Goal: Transaction & Acquisition: Purchase product/service

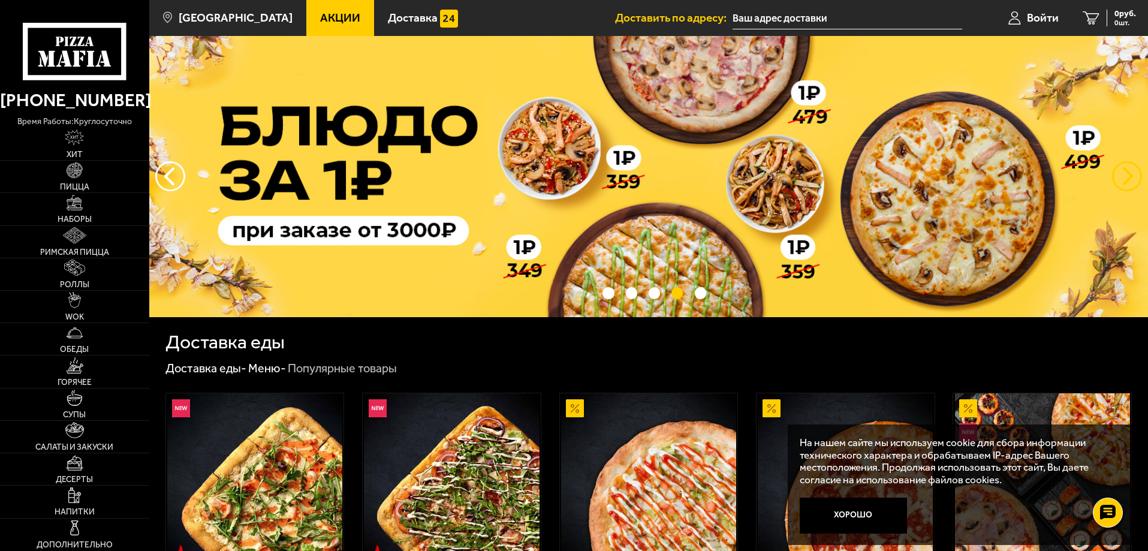
click at [1133, 174] on button "предыдущий" at bounding box center [1127, 176] width 30 height 30
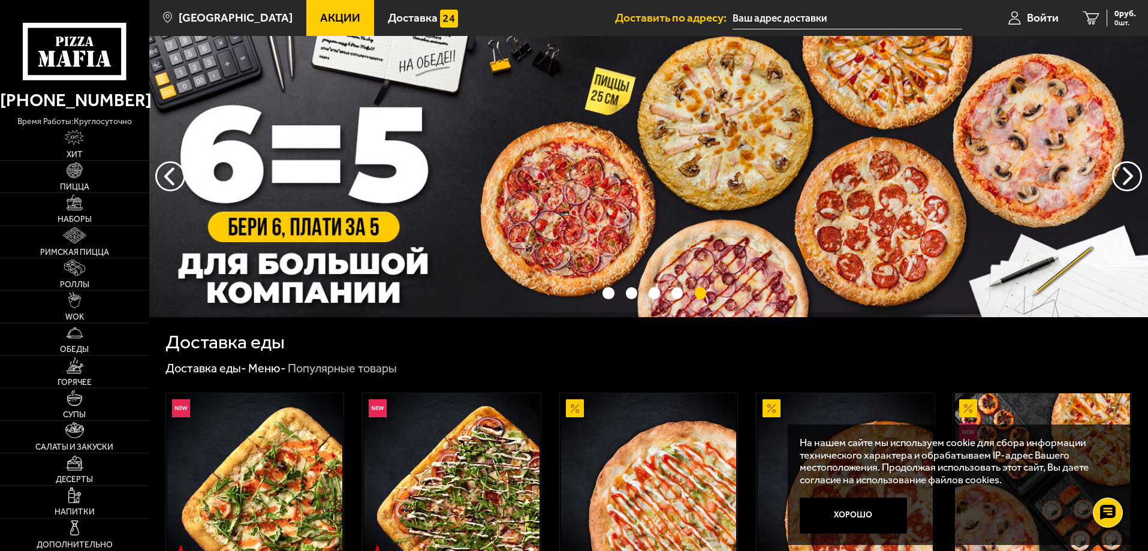
click at [817, 154] on img at bounding box center [648, 176] width 999 height 281
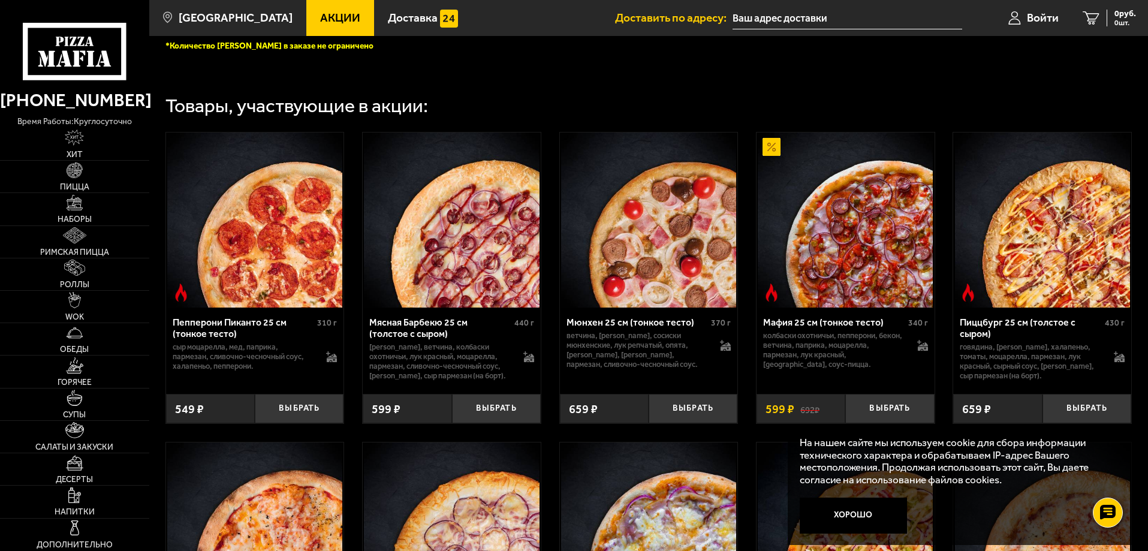
scroll to position [499, 0]
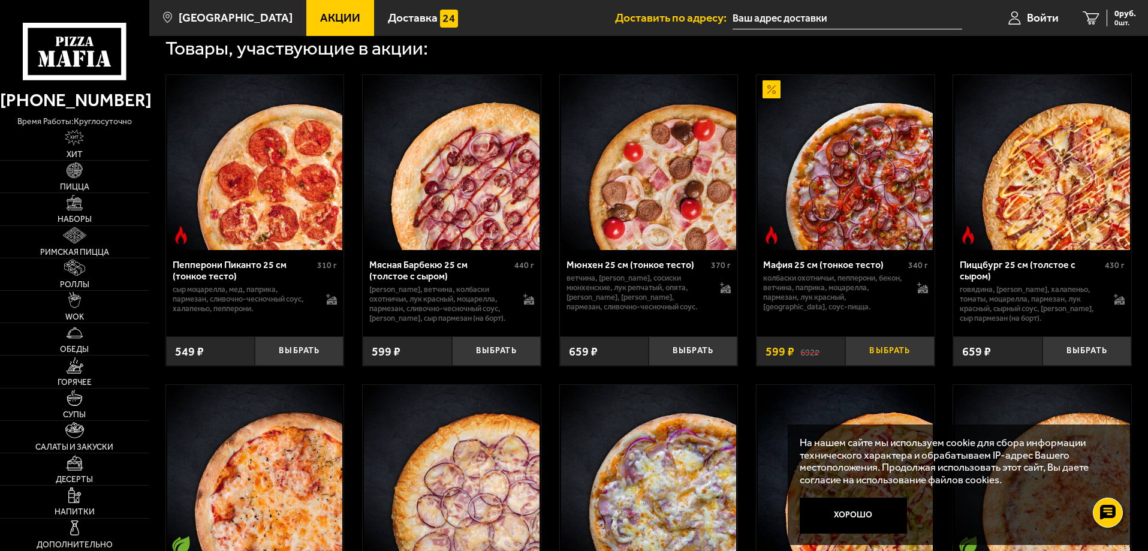
click at [892, 357] on button "Выбрать" at bounding box center [889, 350] width 89 height 29
click at [1095, 357] on button "Выбрать" at bounding box center [1087, 350] width 89 height 29
click at [687, 354] on button "Выбрать" at bounding box center [693, 350] width 89 height 29
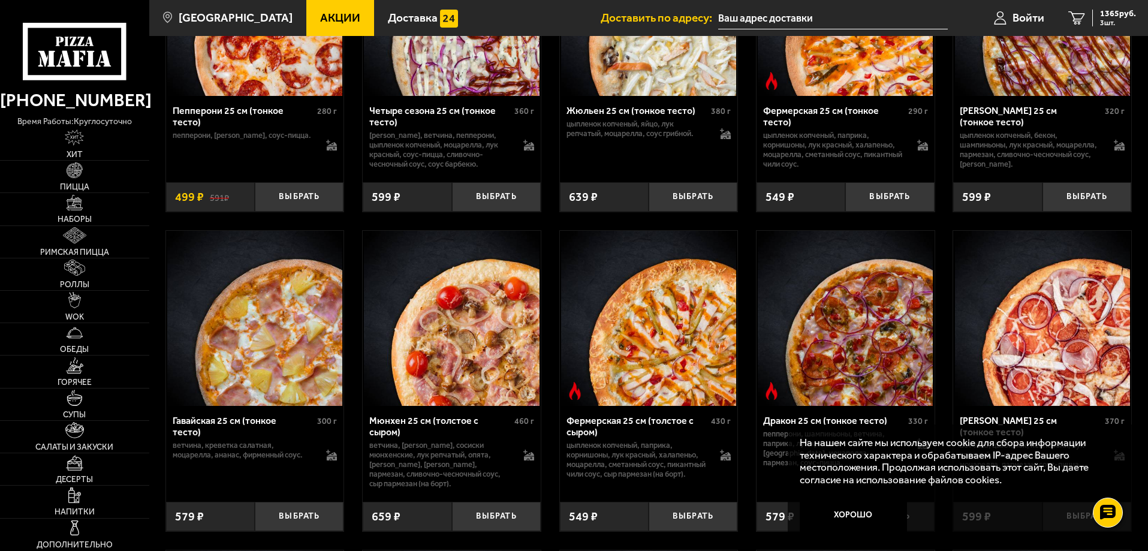
scroll to position [1299, 0]
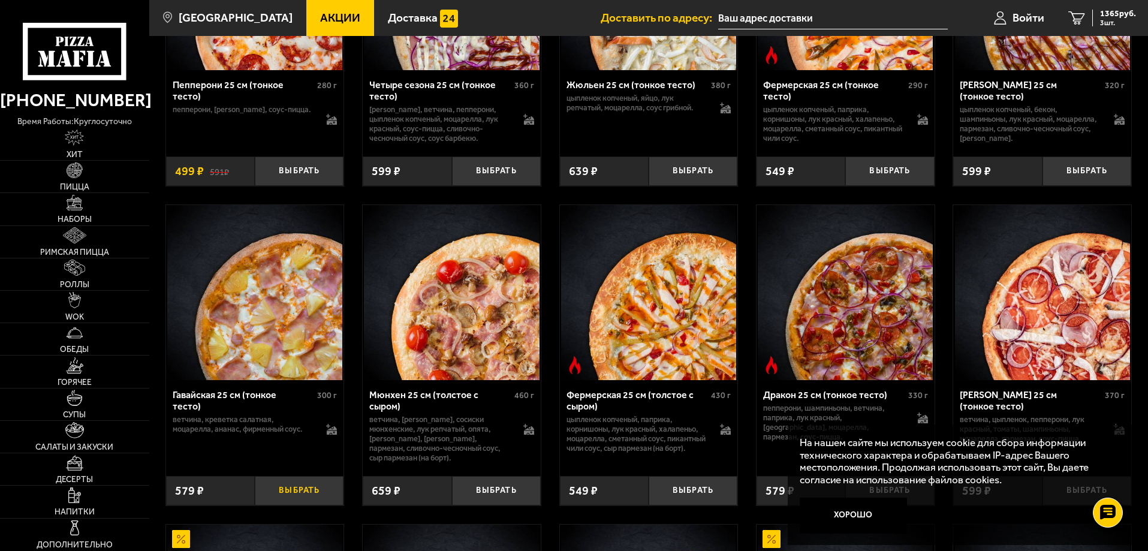
click at [282, 505] on button "Выбрать" at bounding box center [299, 490] width 89 height 29
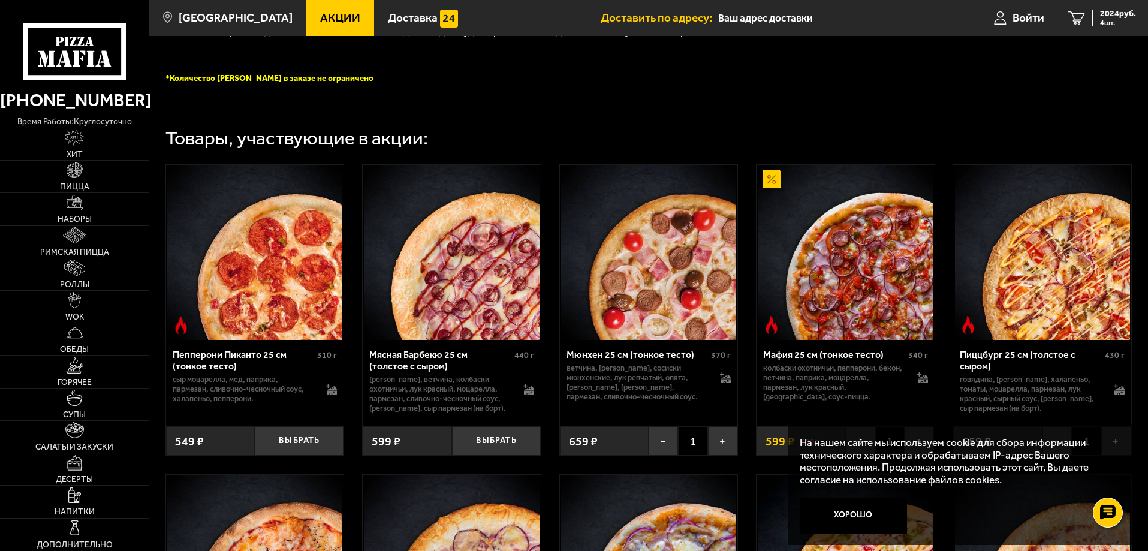
scroll to position [200, 0]
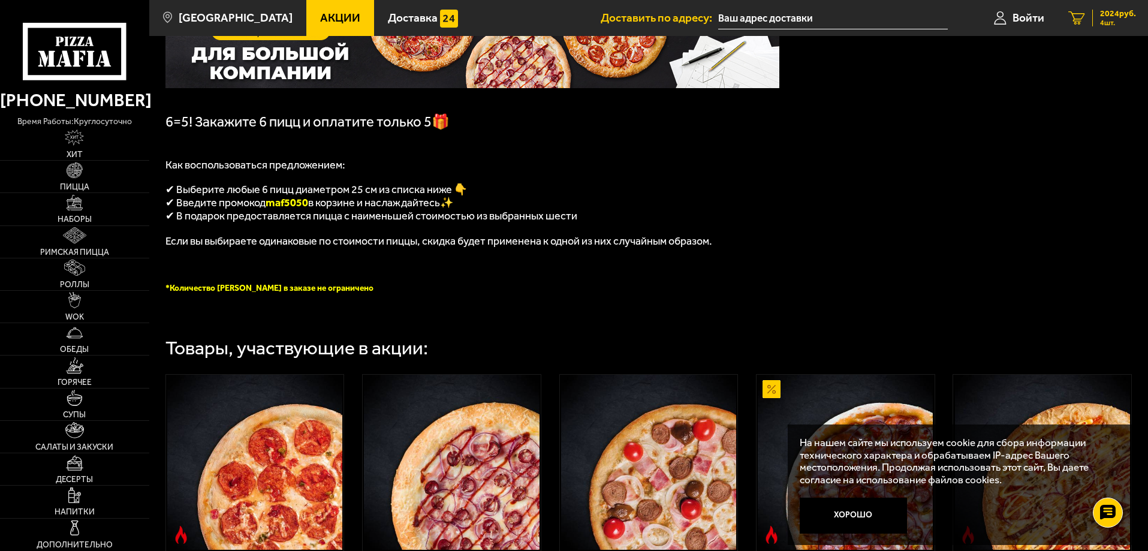
click at [1072, 18] on icon "4" at bounding box center [1077, 18] width 17 height 14
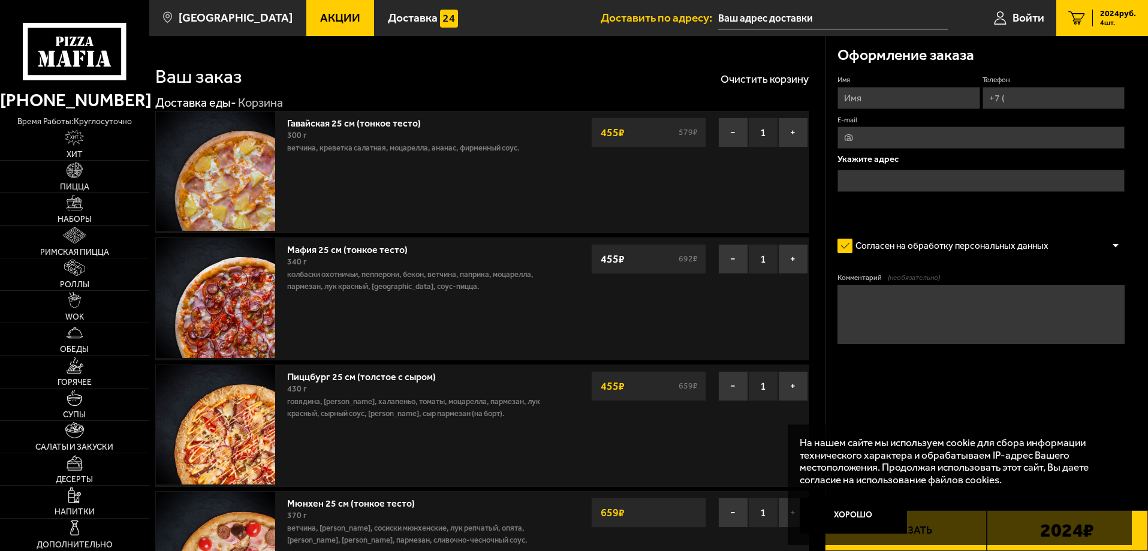
scroll to position [1, 0]
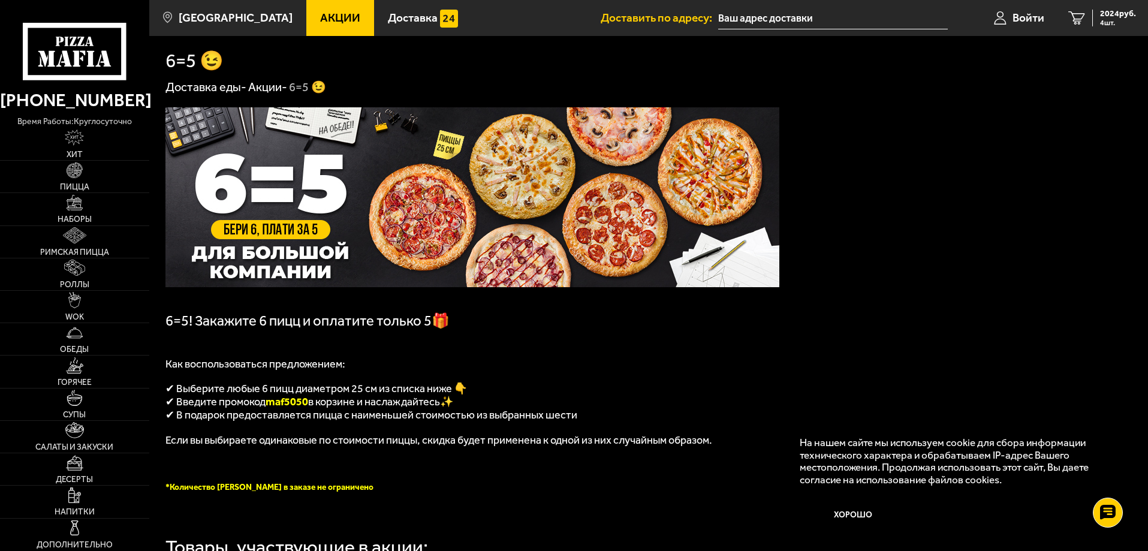
click at [333, 215] on img at bounding box center [472, 197] width 614 height 180
click at [318, 180] on img at bounding box center [472, 197] width 614 height 180
drag, startPoint x: 270, startPoint y: 409, endPoint x: 312, endPoint y: 409, distance: 41.4
click at [308, 408] on span "maf5050" at bounding box center [287, 401] width 43 height 13
copy span "maf5050"
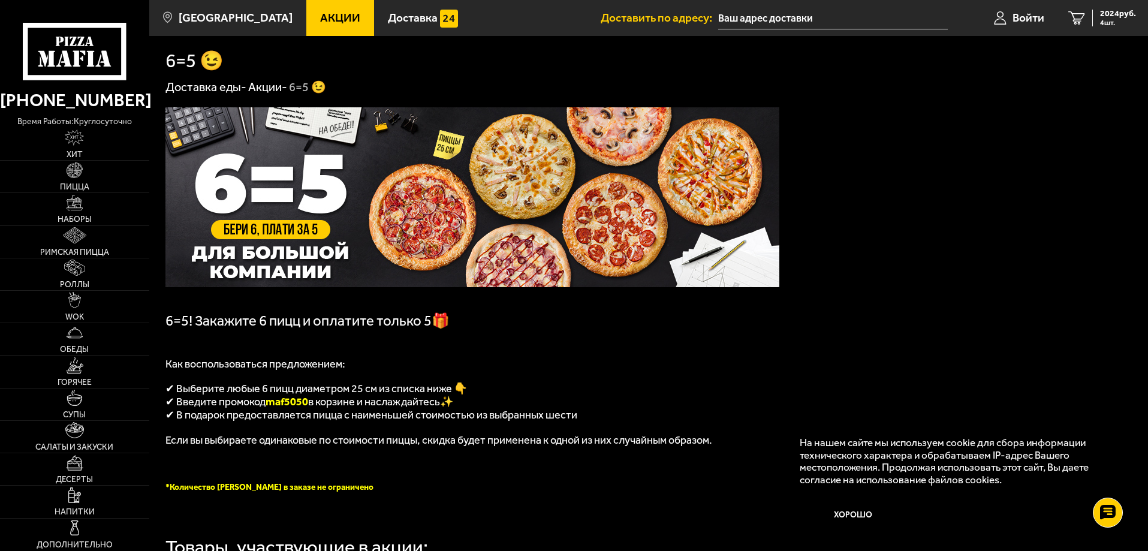
click at [595, 179] on img at bounding box center [472, 197] width 614 height 180
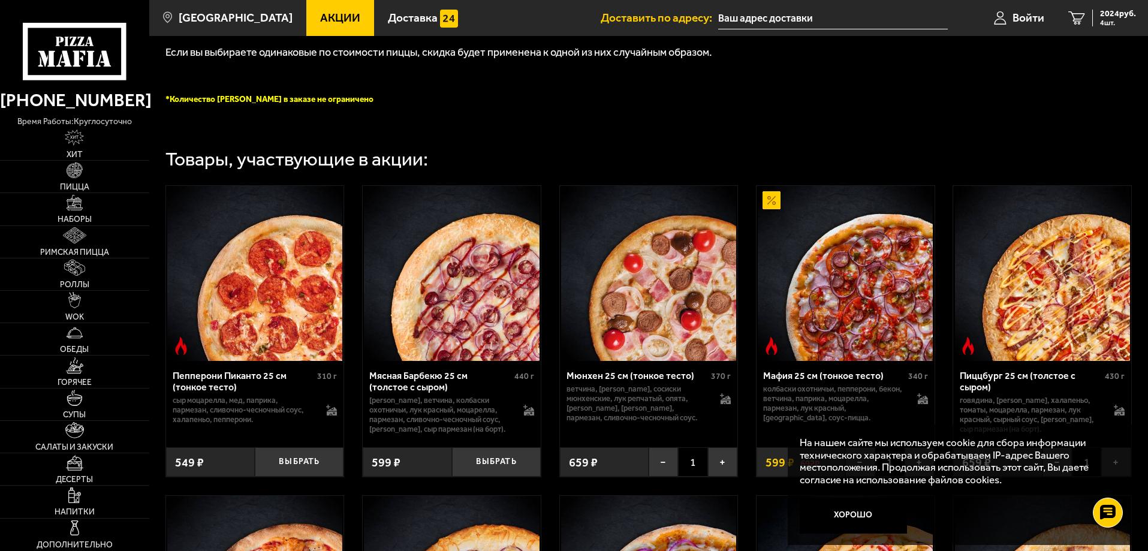
scroll to position [500, 0]
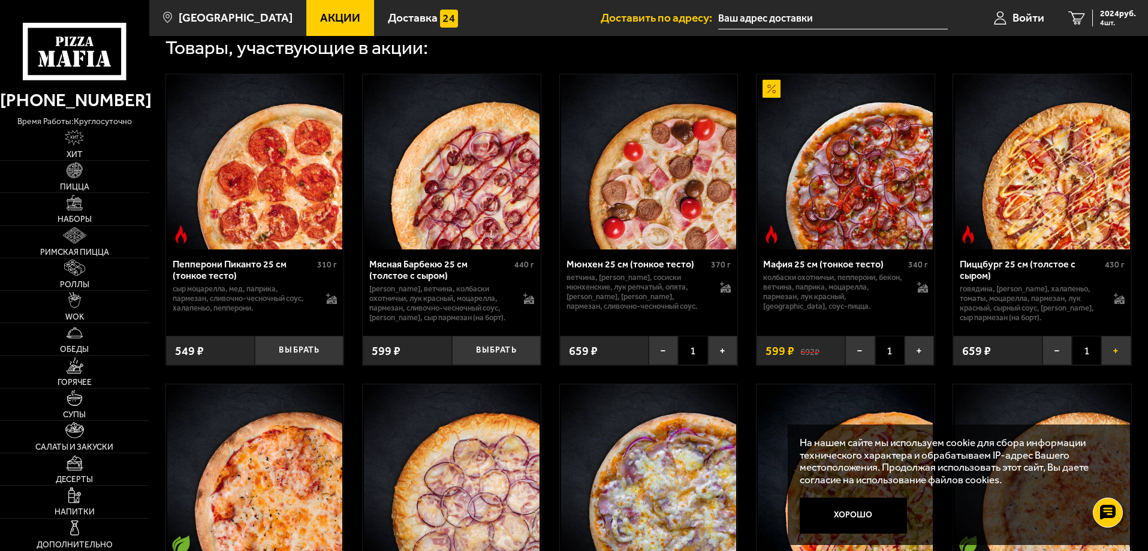
click at [1118, 359] on button "+" at bounding box center [1116, 350] width 29 height 29
click at [821, 164] on img at bounding box center [845, 161] width 175 height 175
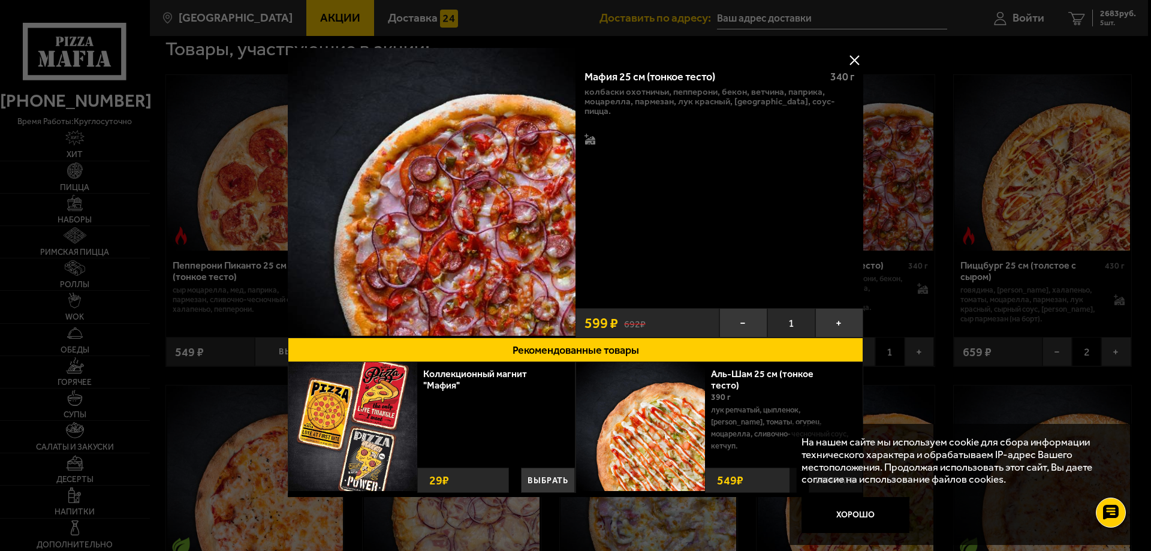
click at [859, 58] on button at bounding box center [854, 60] width 18 height 18
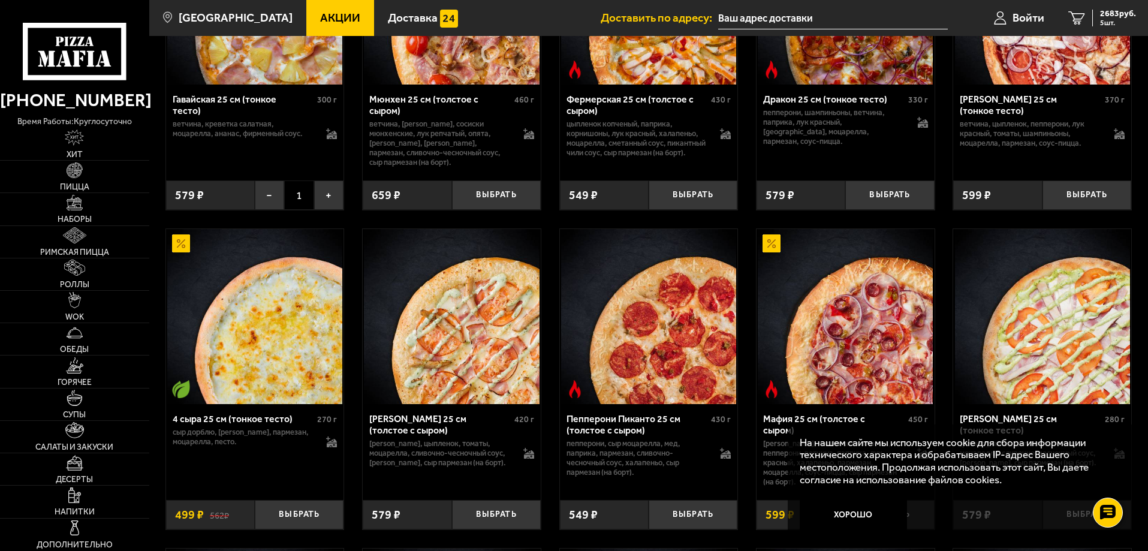
scroll to position [1600, 0]
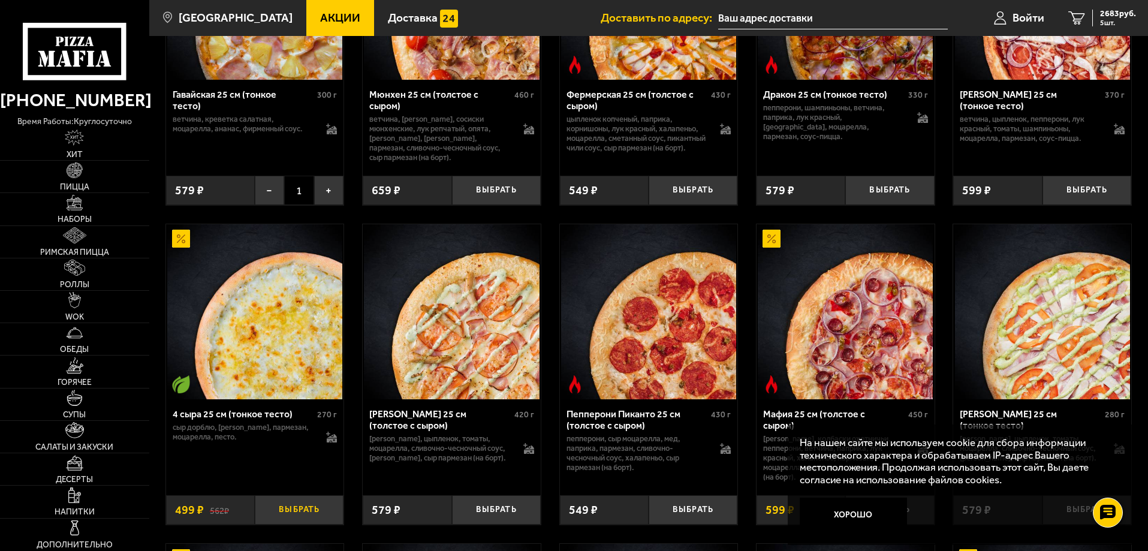
click at [290, 523] on button "Выбрать" at bounding box center [299, 509] width 89 height 29
click at [1111, 12] on span "2730 руб." at bounding box center [1118, 14] width 36 height 8
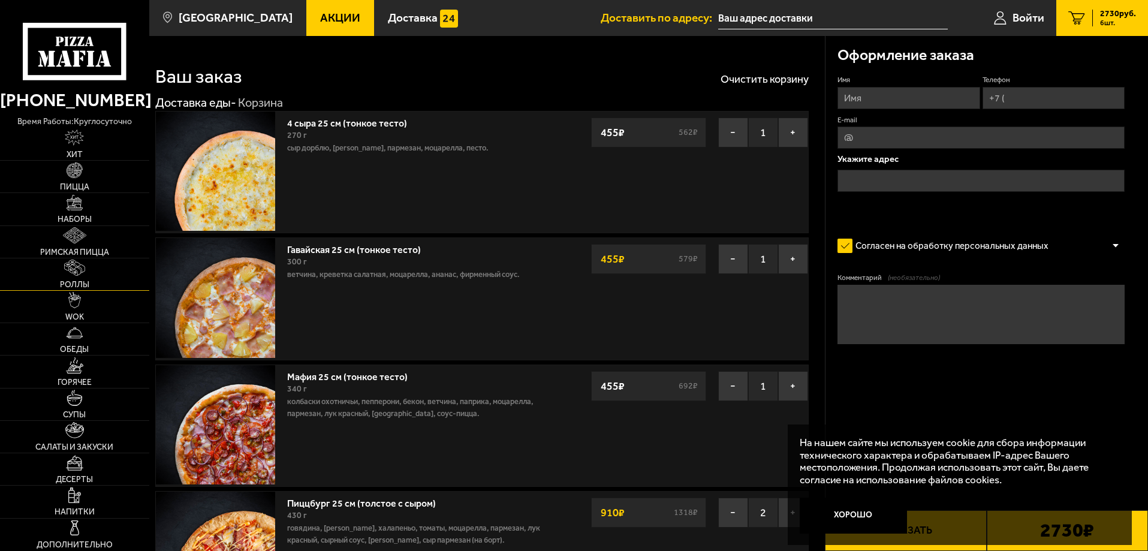
click at [77, 267] on img at bounding box center [74, 268] width 20 height 16
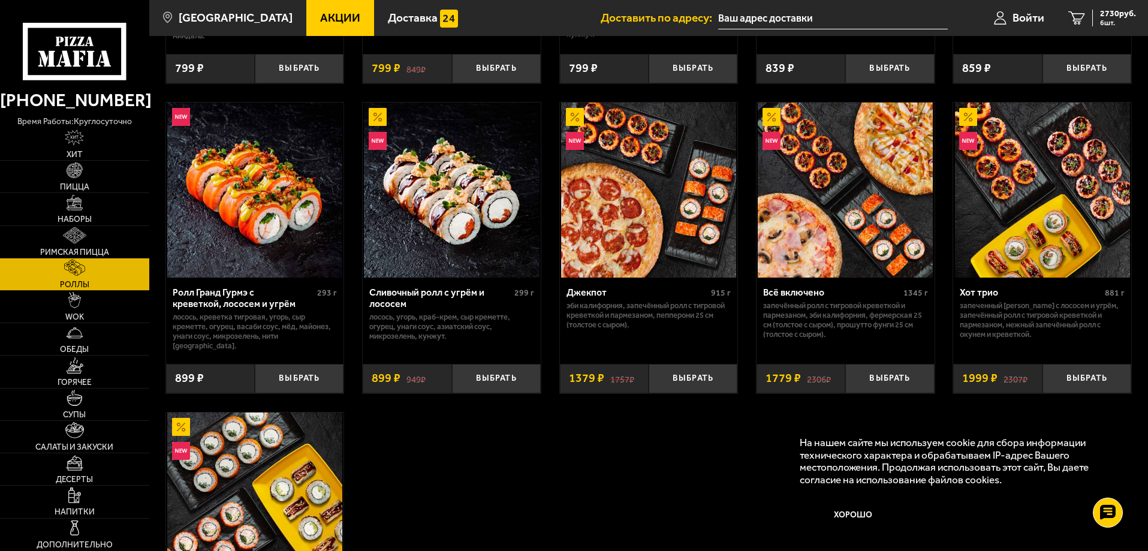
scroll to position [600, 0]
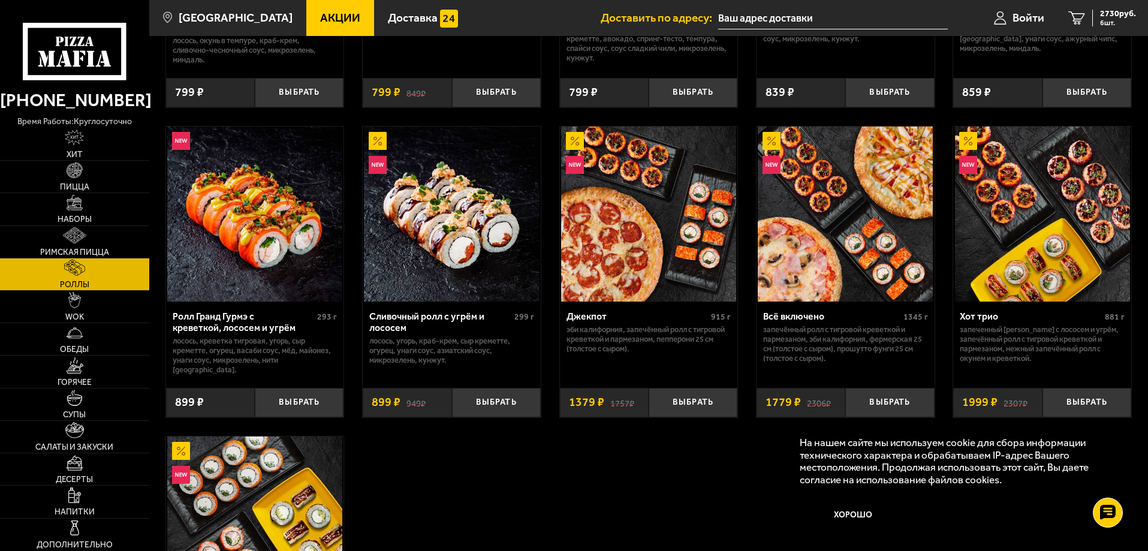
click at [609, 237] on img at bounding box center [648, 214] width 175 height 175
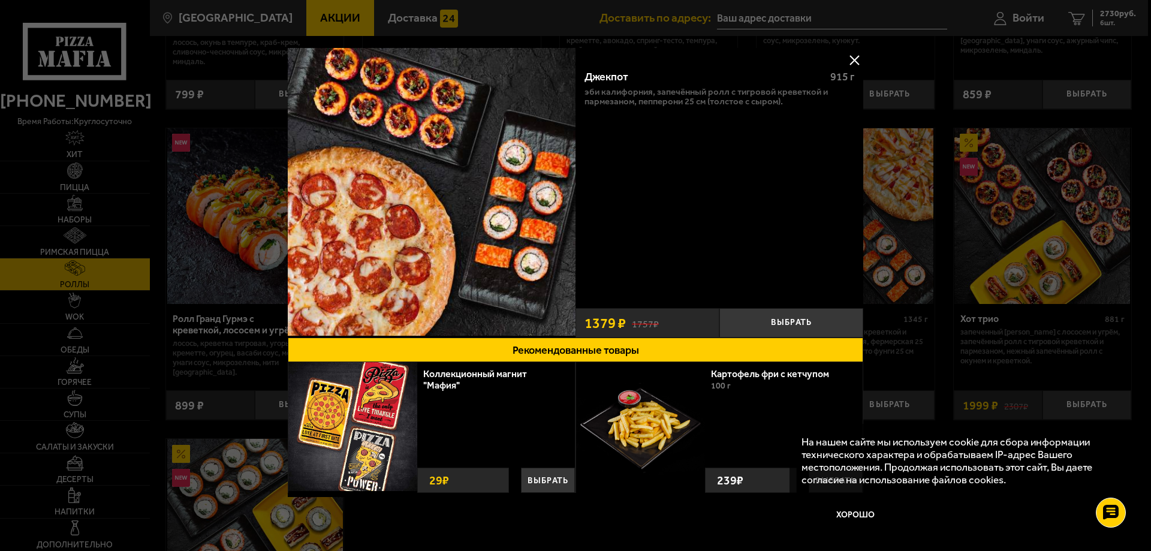
click at [848, 55] on button at bounding box center [854, 60] width 18 height 18
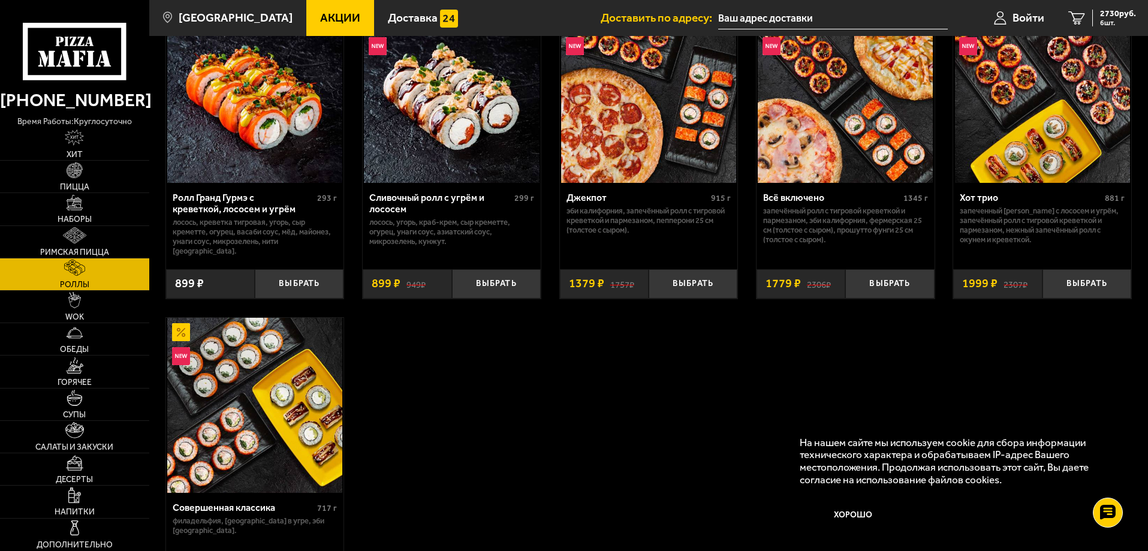
scroll to position [799, 0]
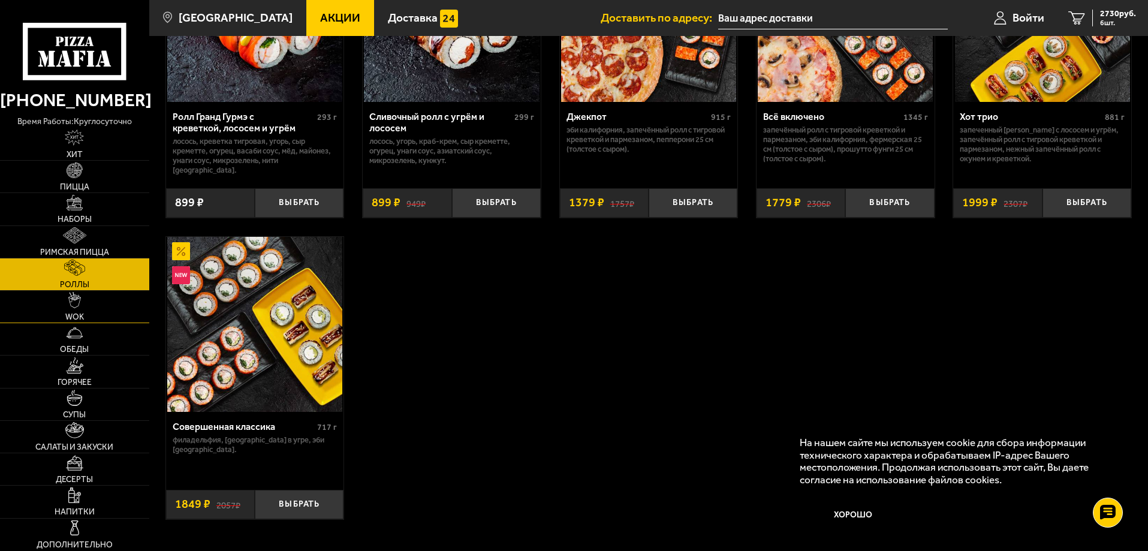
click at [70, 301] on img at bounding box center [74, 300] width 13 height 16
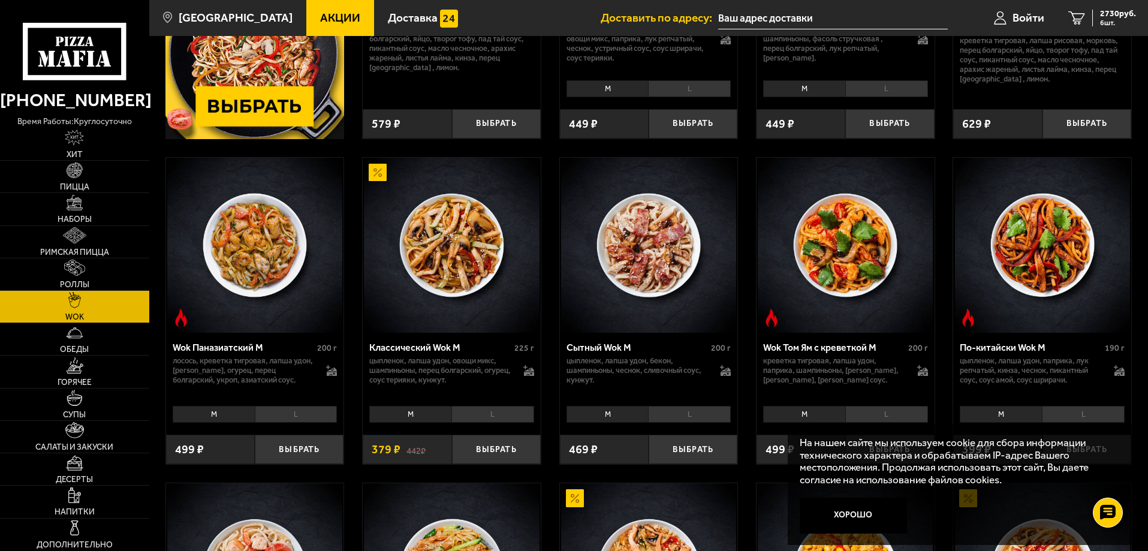
scroll to position [500, 0]
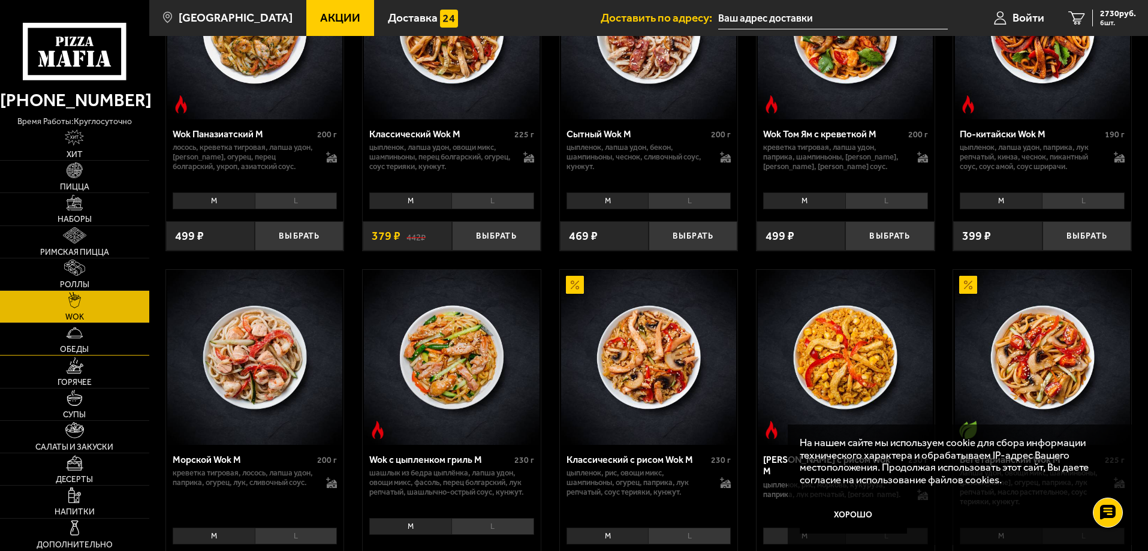
click at [78, 339] on img at bounding box center [75, 333] width 16 height 16
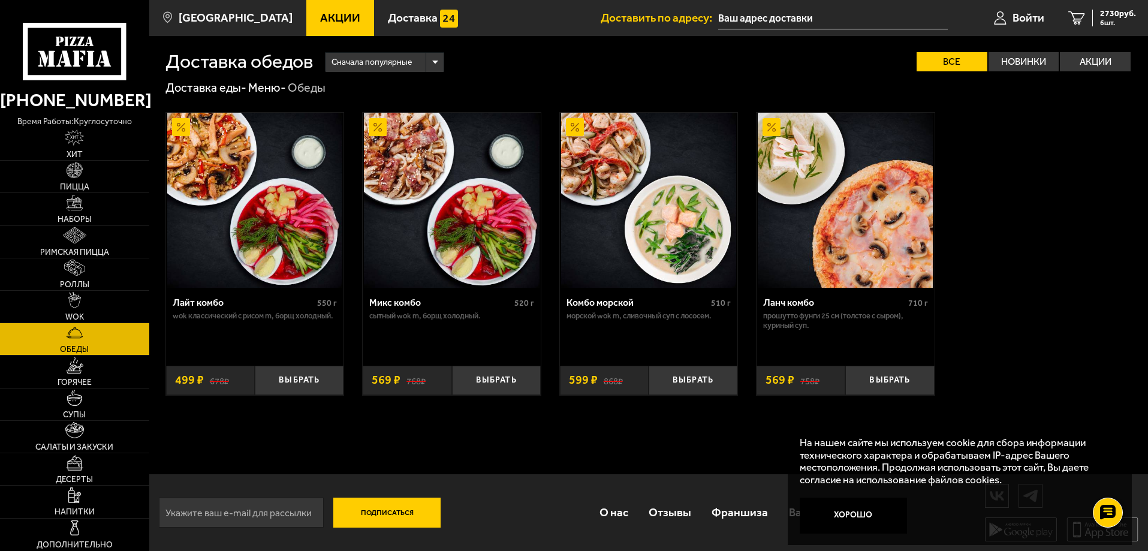
scroll to position [1, 0]
click at [74, 369] on img at bounding box center [75, 365] width 18 height 16
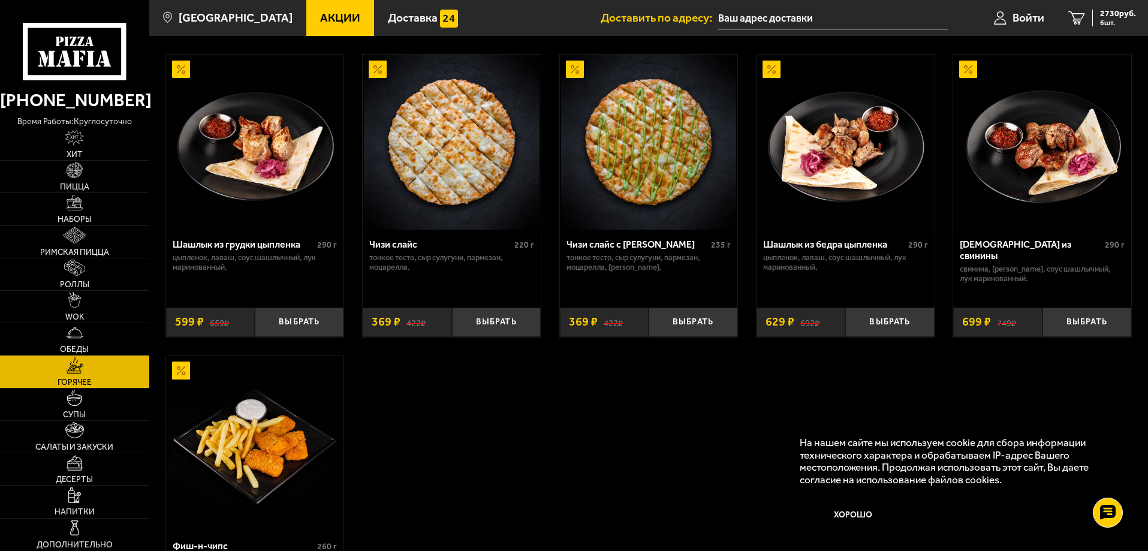
scroll to position [700, 0]
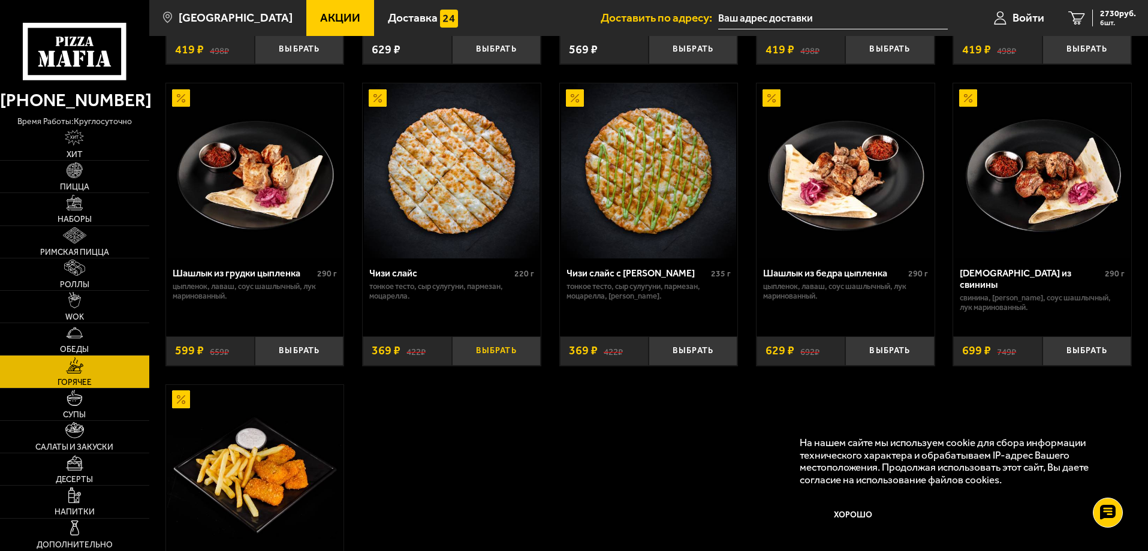
click at [496, 353] on button "Выбрать" at bounding box center [496, 350] width 89 height 29
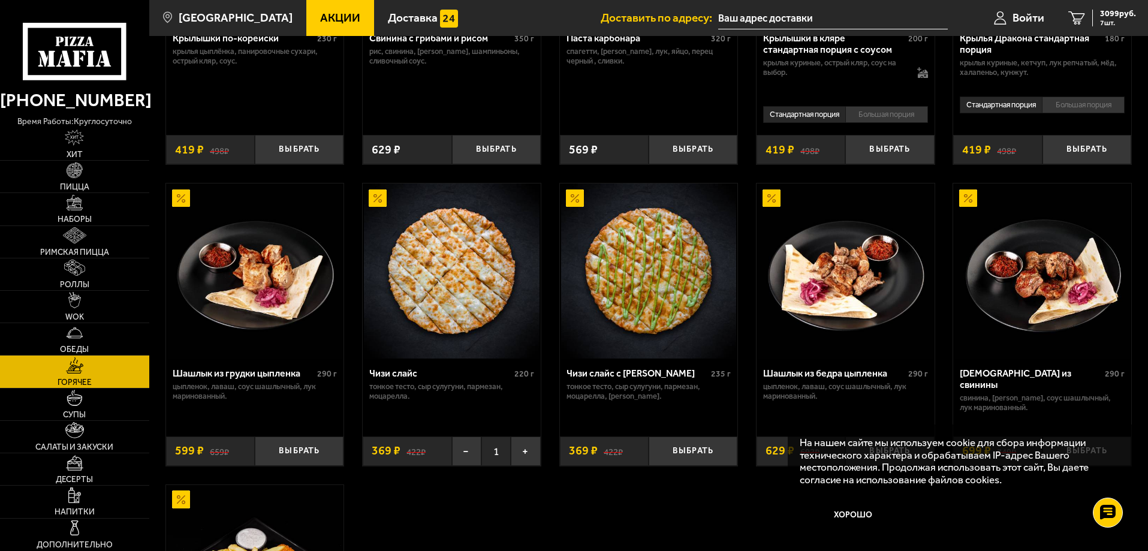
scroll to position [400, 0]
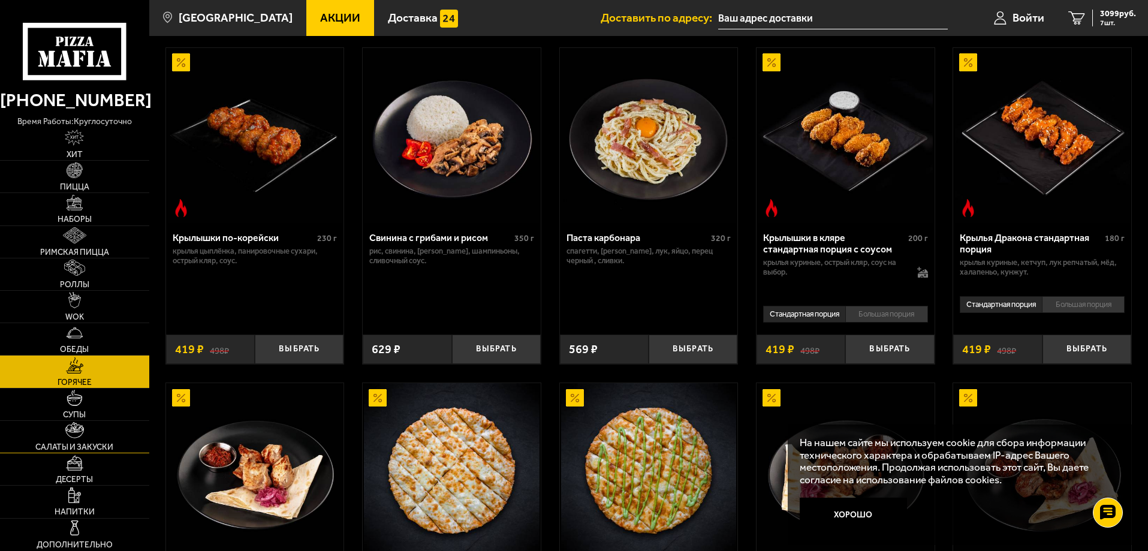
click at [103, 434] on link "Салаты и закуски" at bounding box center [74, 437] width 149 height 32
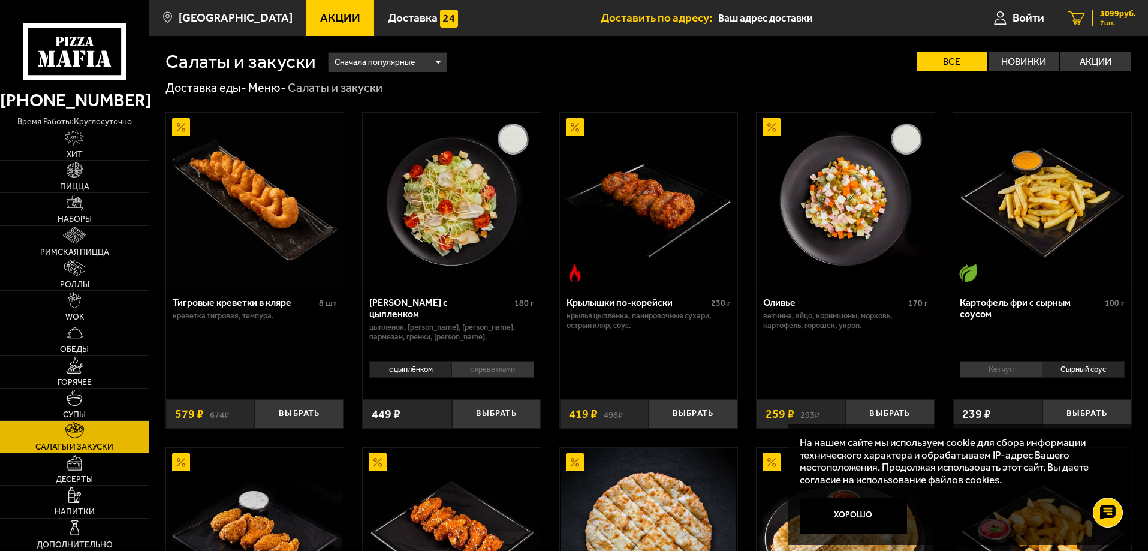
click at [1100, 16] on span "3099 руб." at bounding box center [1118, 14] width 36 height 8
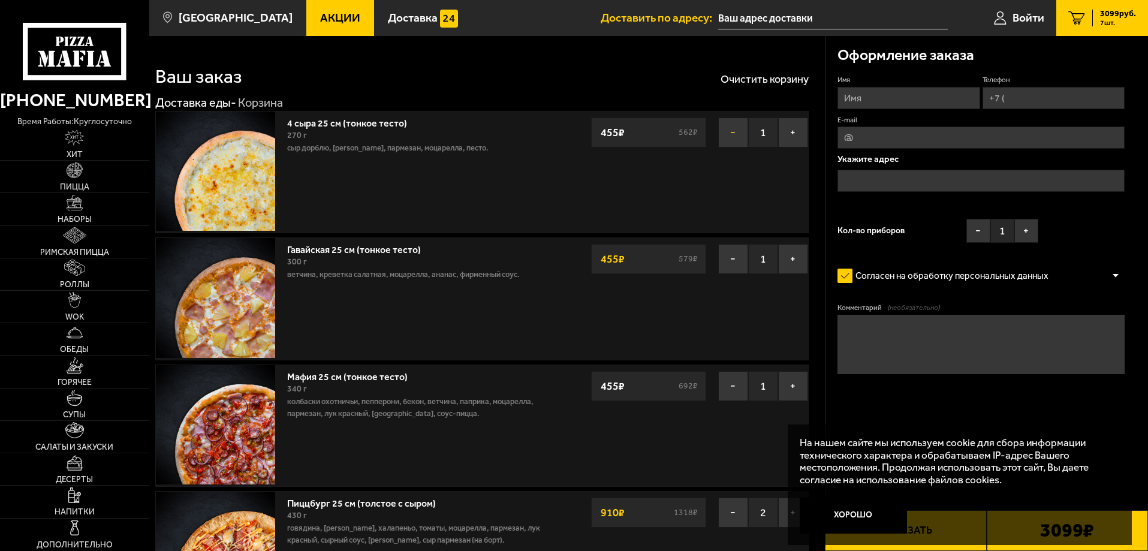
click at [730, 135] on button "−" at bounding box center [733, 133] width 30 height 30
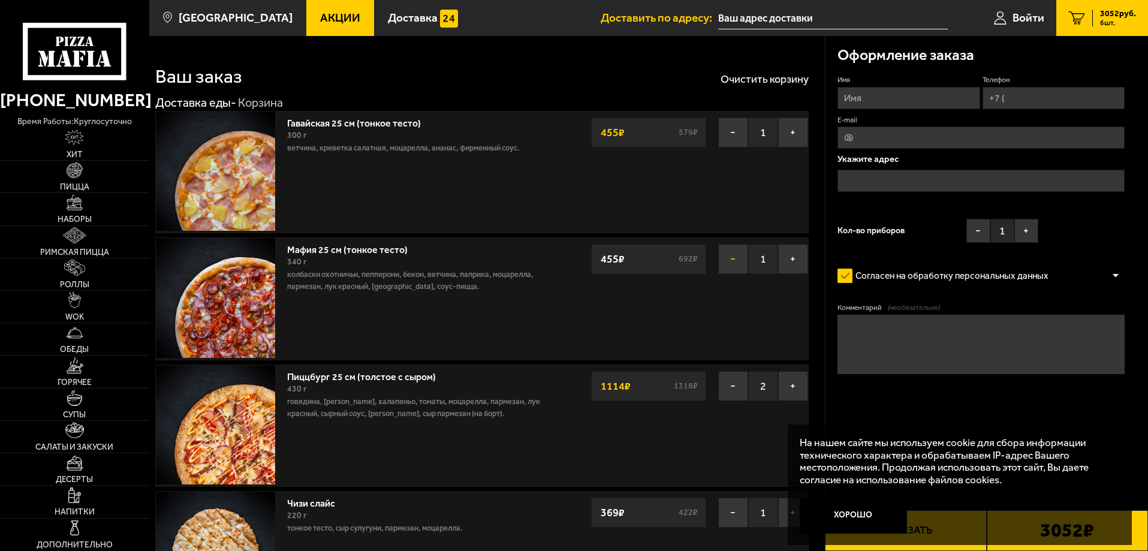
click at [736, 258] on button "−" at bounding box center [733, 259] width 30 height 30
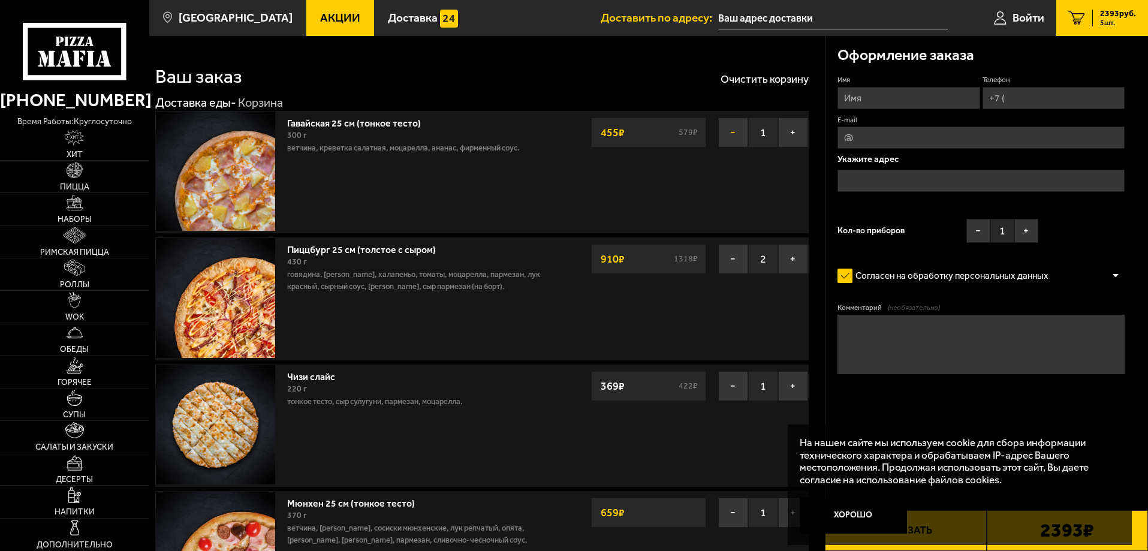
click at [730, 137] on button "−" at bounding box center [733, 133] width 30 height 30
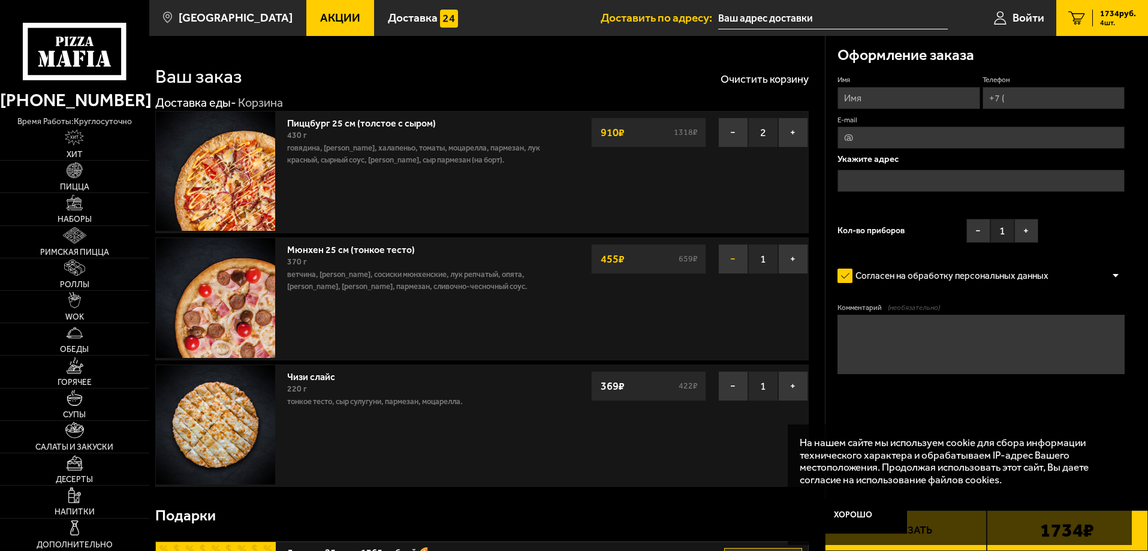
click at [738, 267] on button "−" at bounding box center [733, 259] width 30 height 30
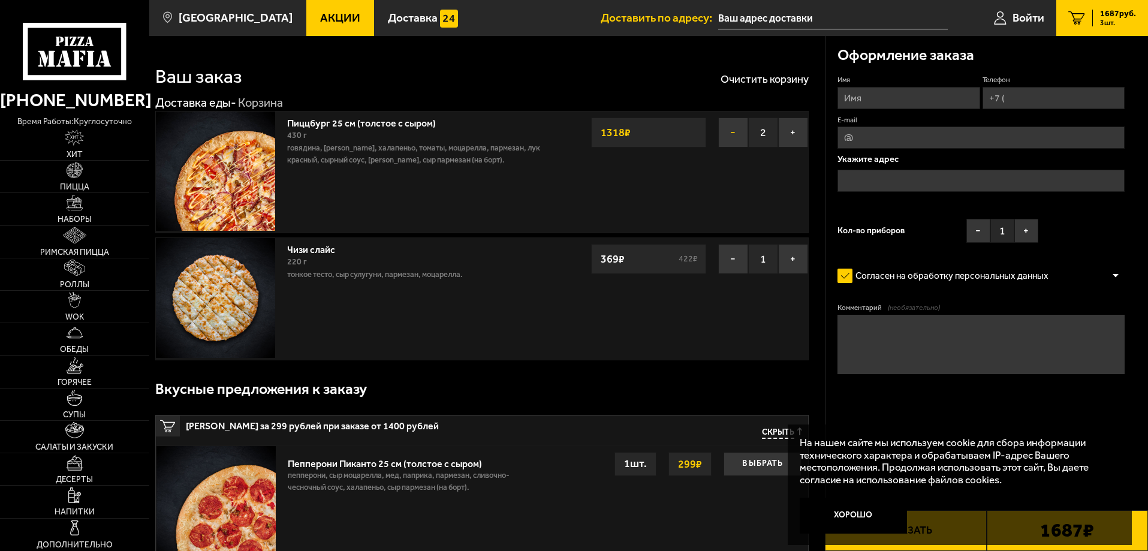
click at [733, 136] on button "−" at bounding box center [733, 133] width 30 height 30
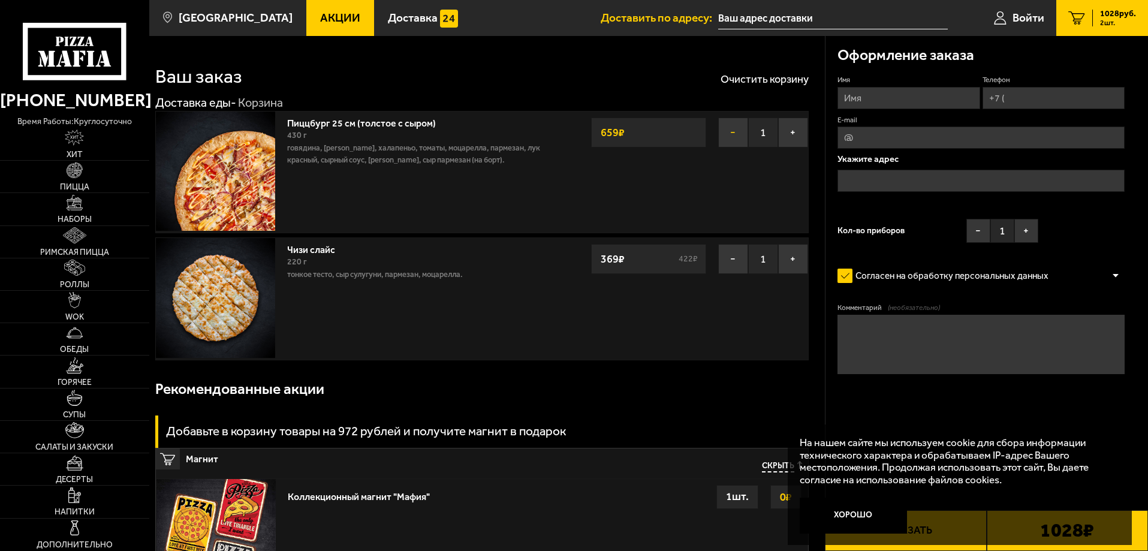
click at [729, 134] on button "−" at bounding box center [733, 133] width 30 height 30
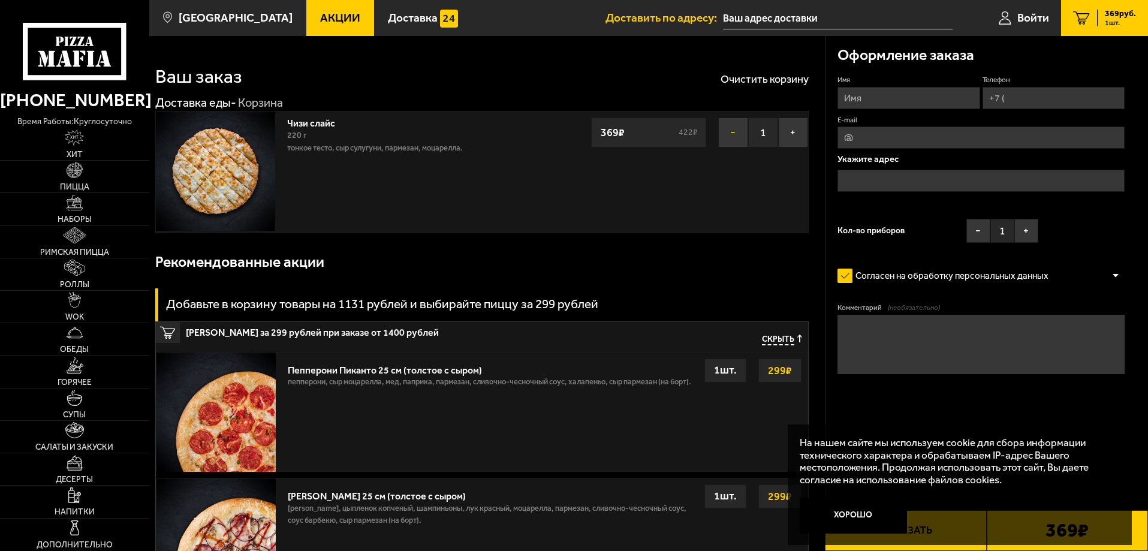
click at [732, 134] on button "−" at bounding box center [733, 133] width 30 height 30
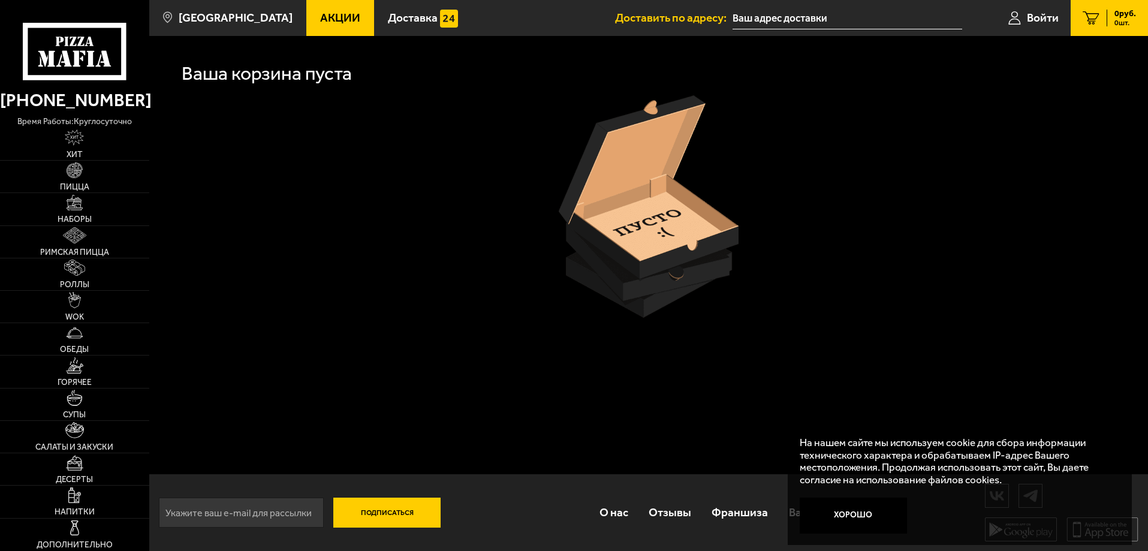
click at [320, 13] on span "Акции" at bounding box center [340, 17] width 40 height 11
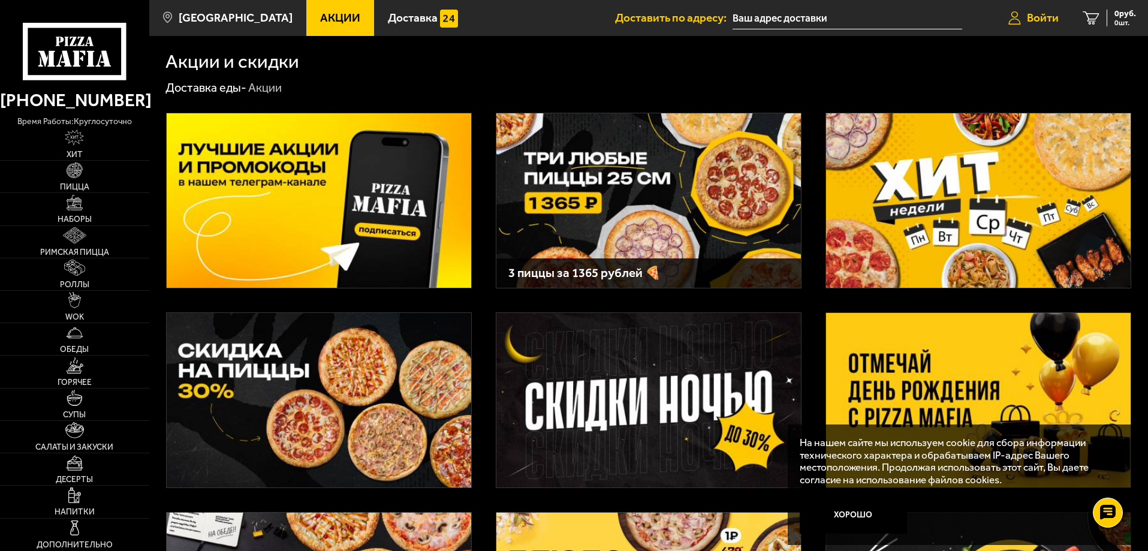
click at [1050, 15] on span "Войти" at bounding box center [1043, 17] width 32 height 11
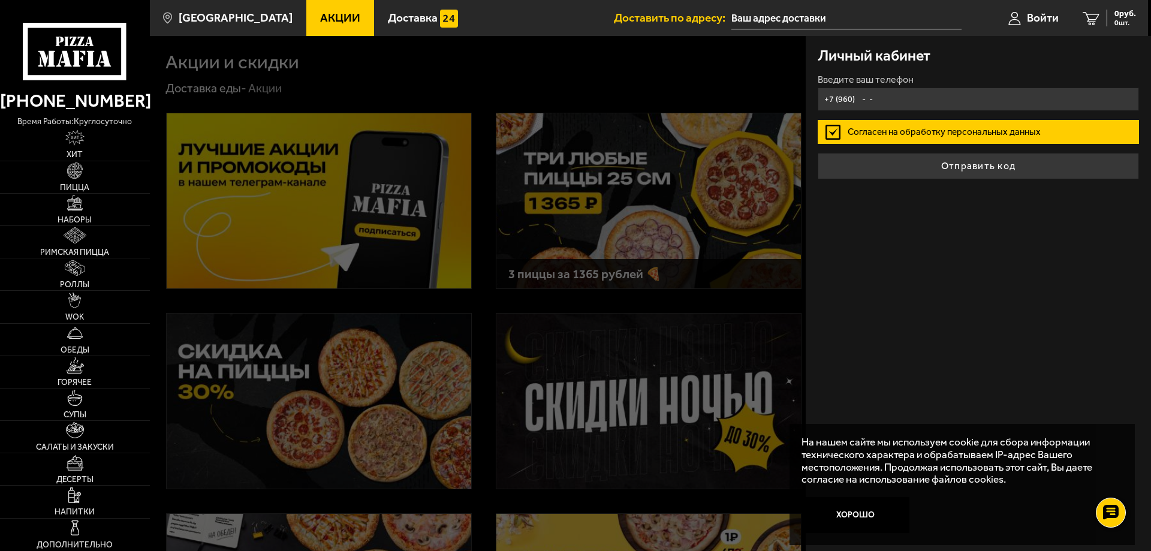
click at [866, 95] on input "+7 (960) - -" at bounding box center [978, 99] width 321 height 23
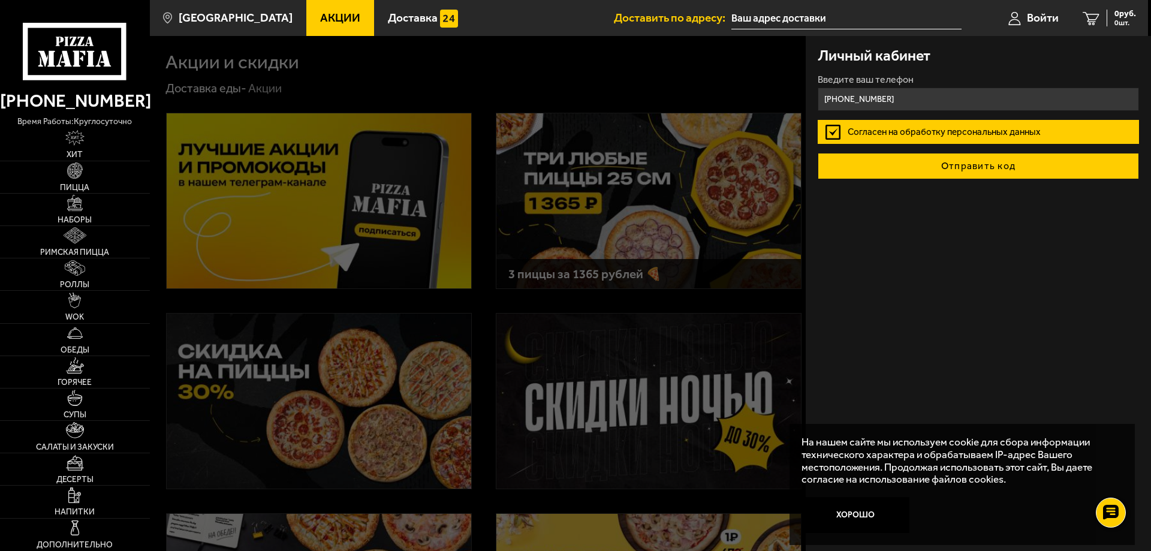
type input "[PHONE_NUMBER]"
click at [935, 168] on button "Отправить код" at bounding box center [978, 166] width 321 height 26
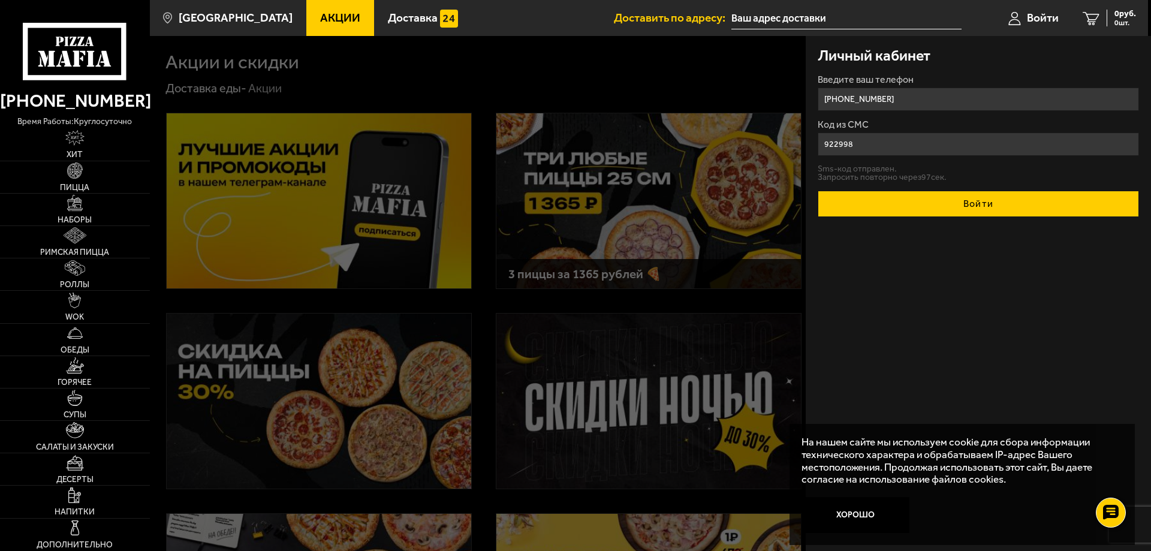
type input "922998"
click at [1008, 210] on button "Войти" at bounding box center [978, 204] width 321 height 26
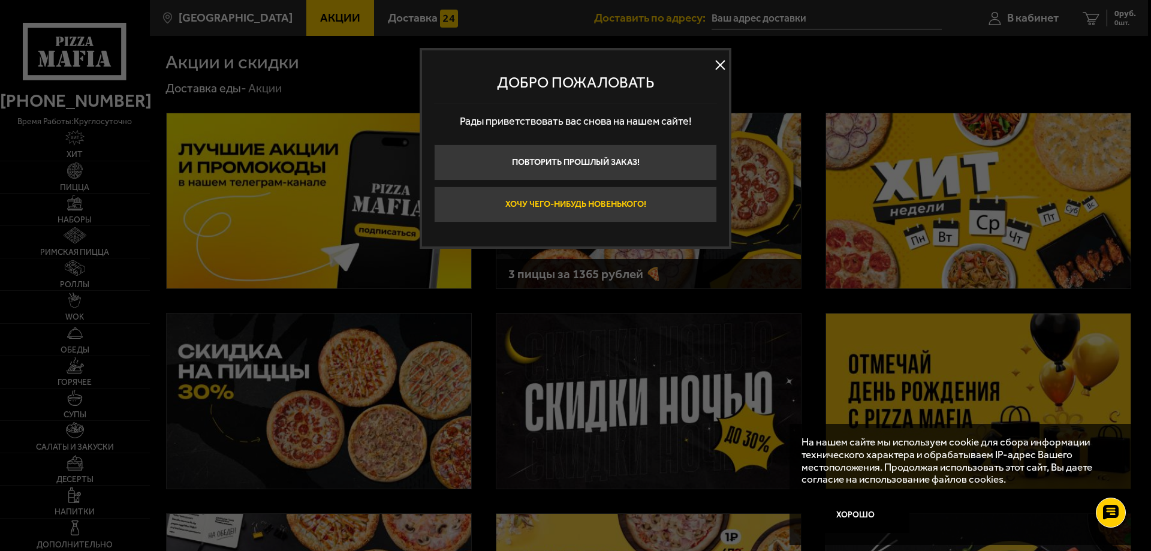
click at [557, 203] on button "Хочу чего-нибудь новенького!" at bounding box center [575, 204] width 283 height 36
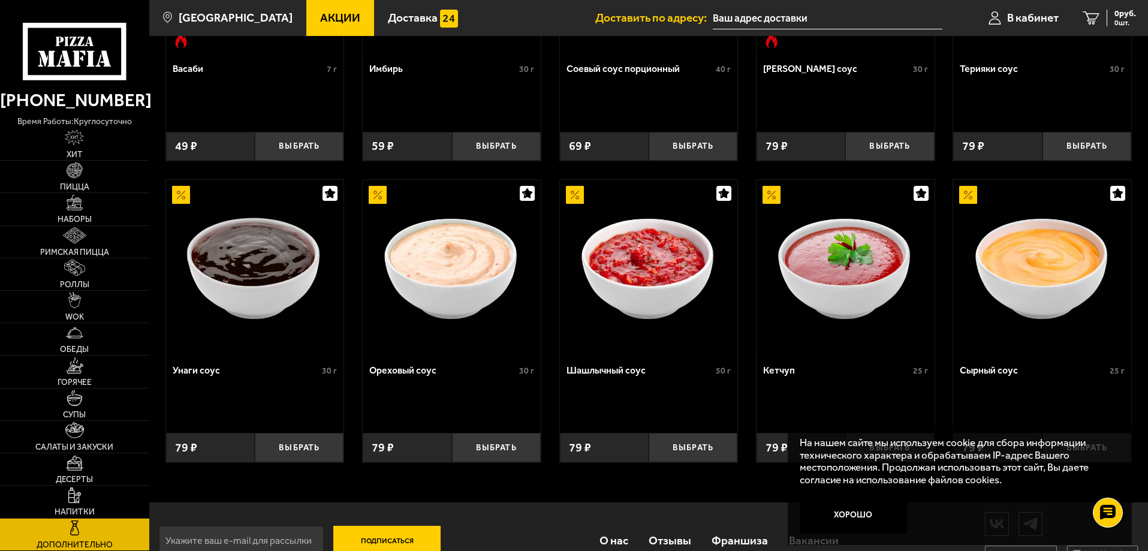
scroll to position [567, 0]
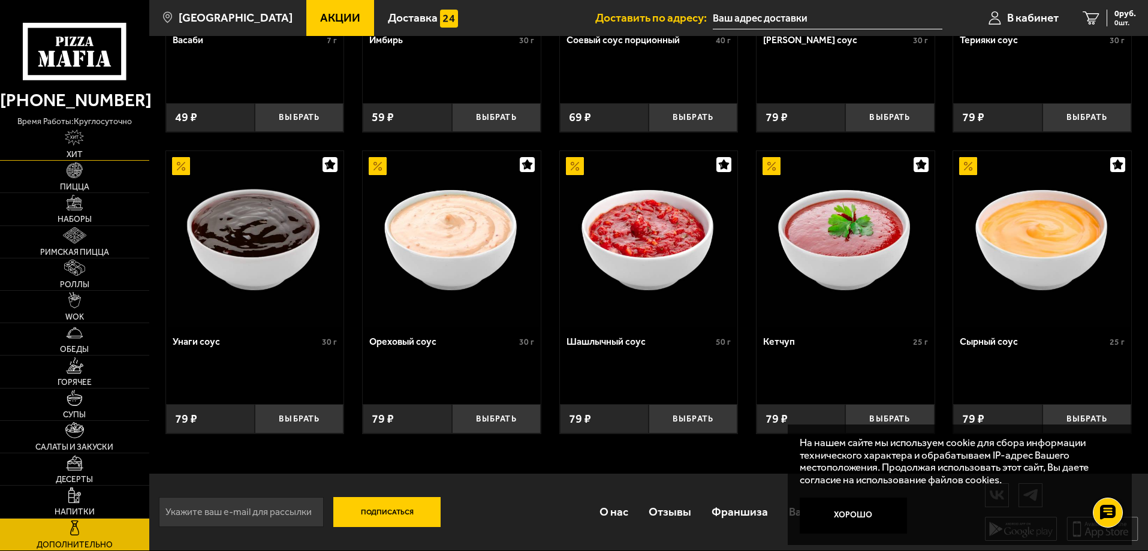
click at [73, 143] on img at bounding box center [74, 138] width 19 height 16
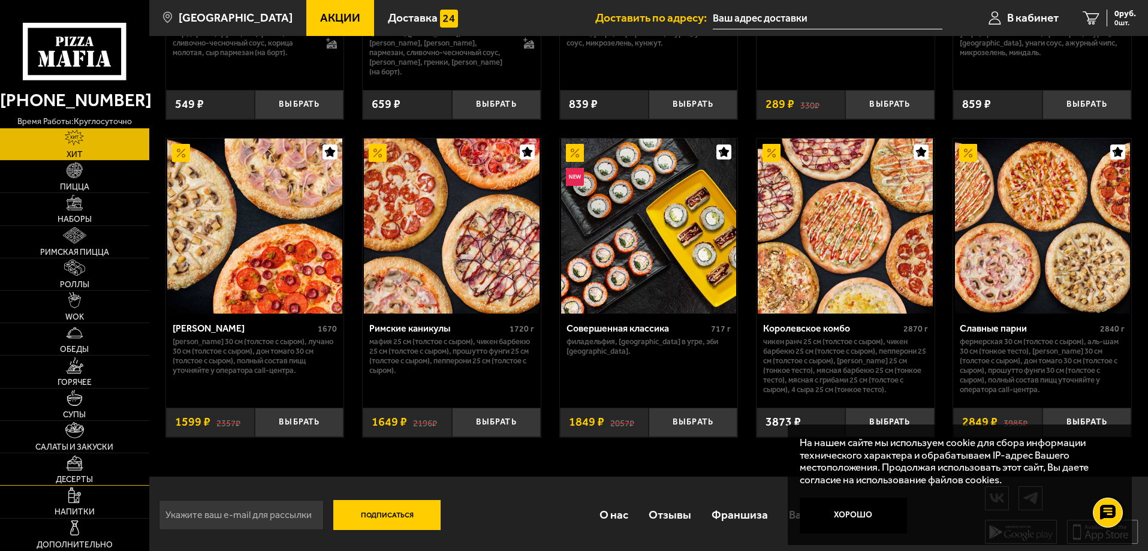
scroll to position [621, 0]
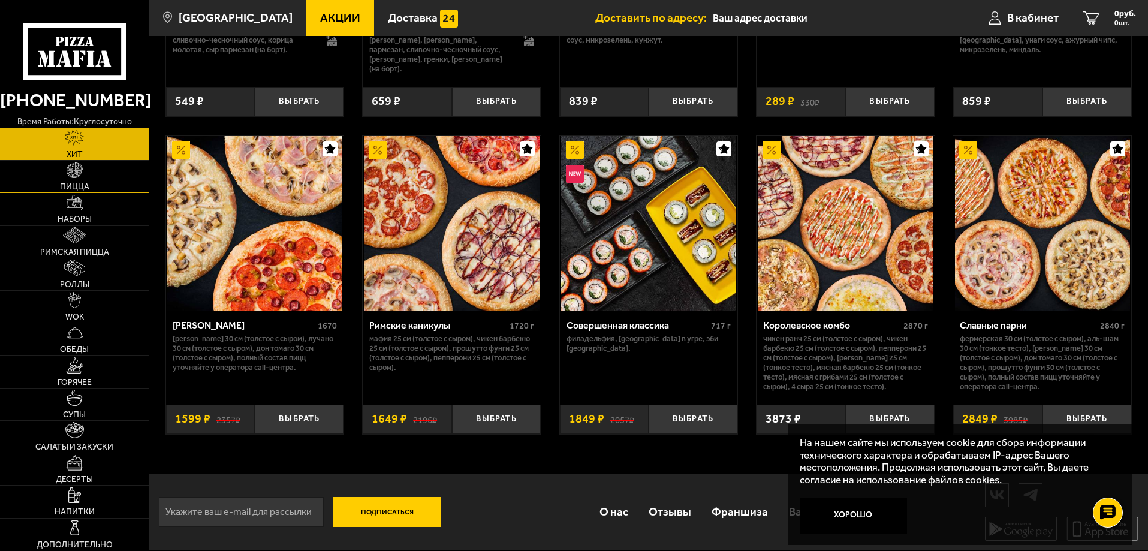
click at [65, 178] on link "Пицца" at bounding box center [74, 177] width 149 height 32
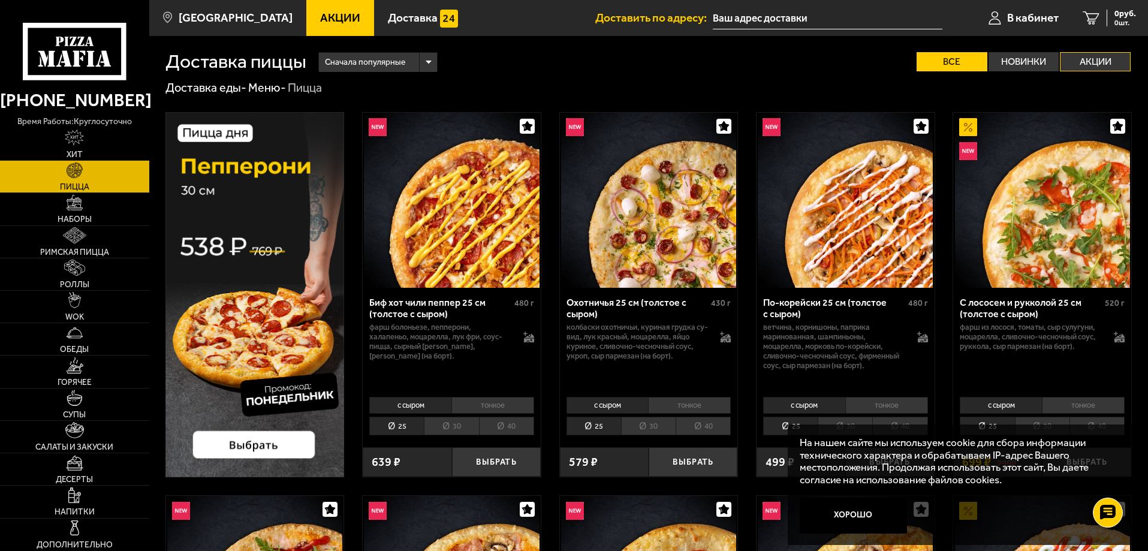
click at [1109, 57] on label "Акции" at bounding box center [1095, 61] width 71 height 19
click at [0, 0] on input "Акции" at bounding box center [0, 0] width 0 height 0
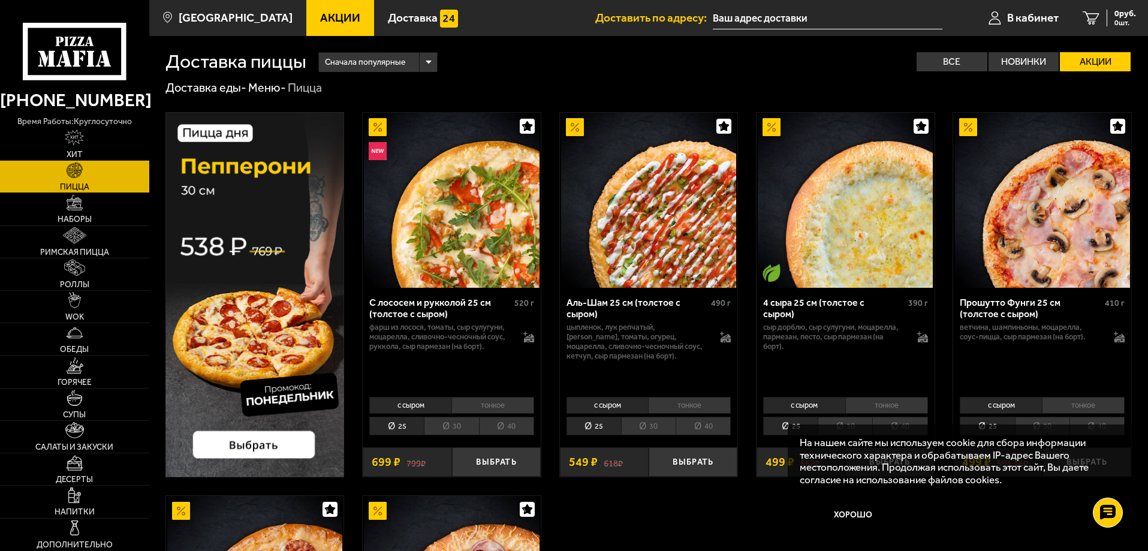
click at [1104, 47] on div "Доставка пиццы Сначала популярные Все Новинки Акции Пожелания Острое блюдо Веге…" at bounding box center [648, 53] width 967 height 35
click at [1099, 56] on label "Акции" at bounding box center [1095, 61] width 71 height 19
click at [0, 0] on input "Акции" at bounding box center [0, 0] width 0 height 0
click at [320, 17] on span "Акции" at bounding box center [340, 17] width 40 height 11
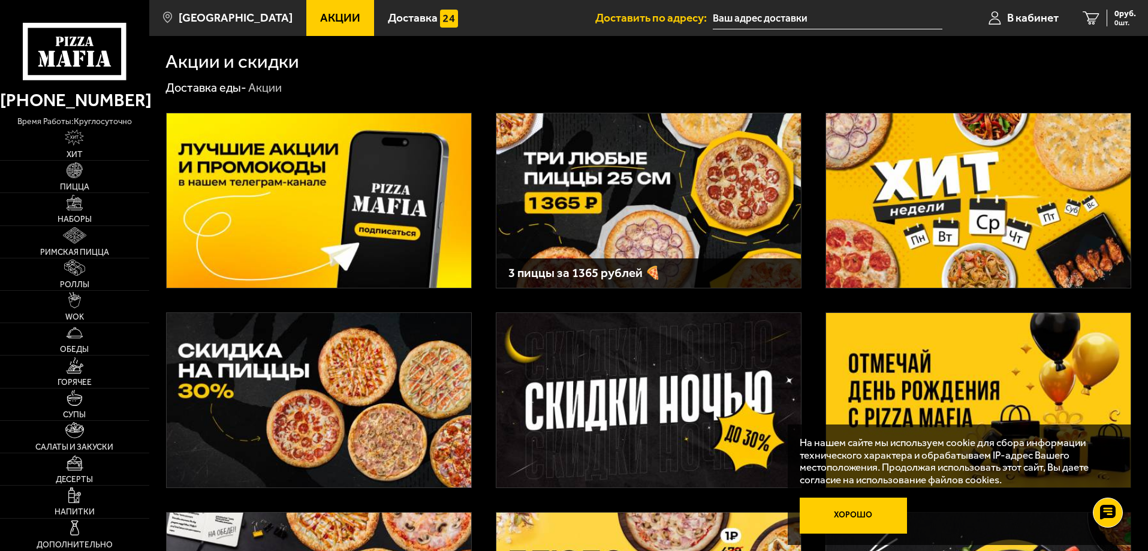
click at [842, 507] on button "Хорошо" at bounding box center [854, 516] width 108 height 36
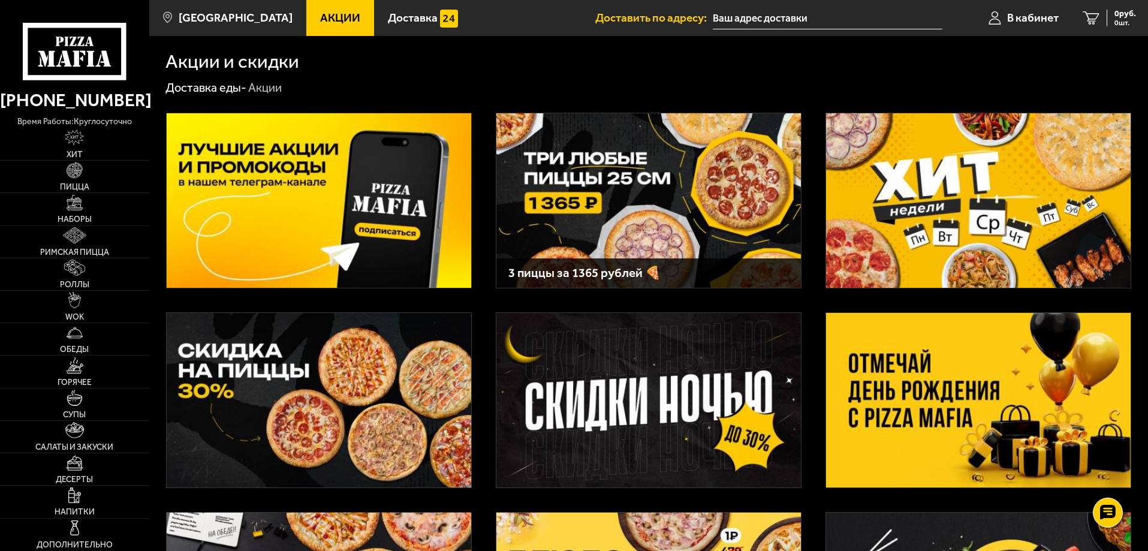
click at [930, 389] on img at bounding box center [978, 400] width 305 height 174
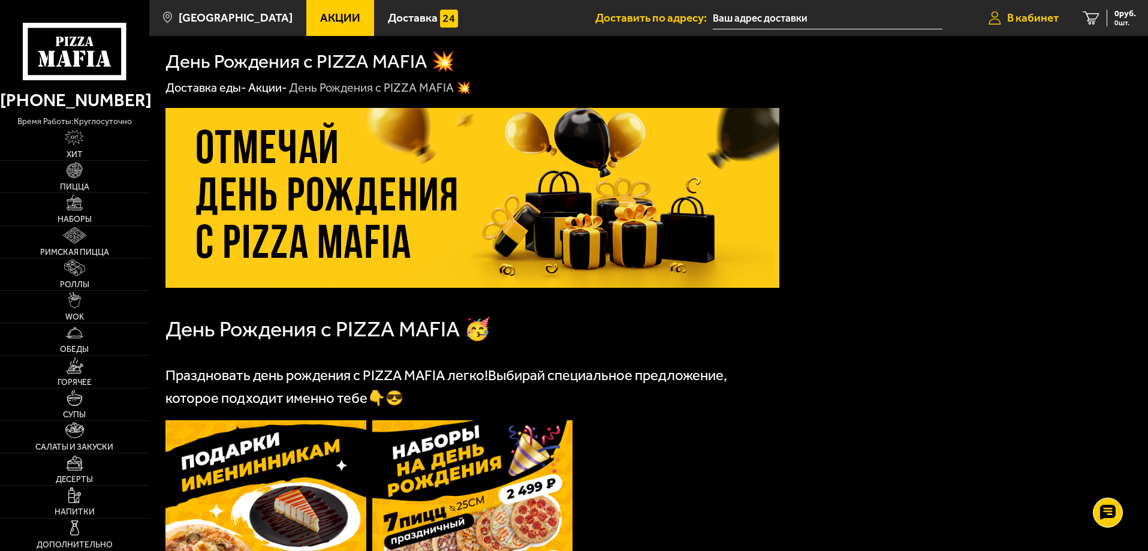
click at [1026, 19] on span "В кабинет" at bounding box center [1033, 17] width 52 height 11
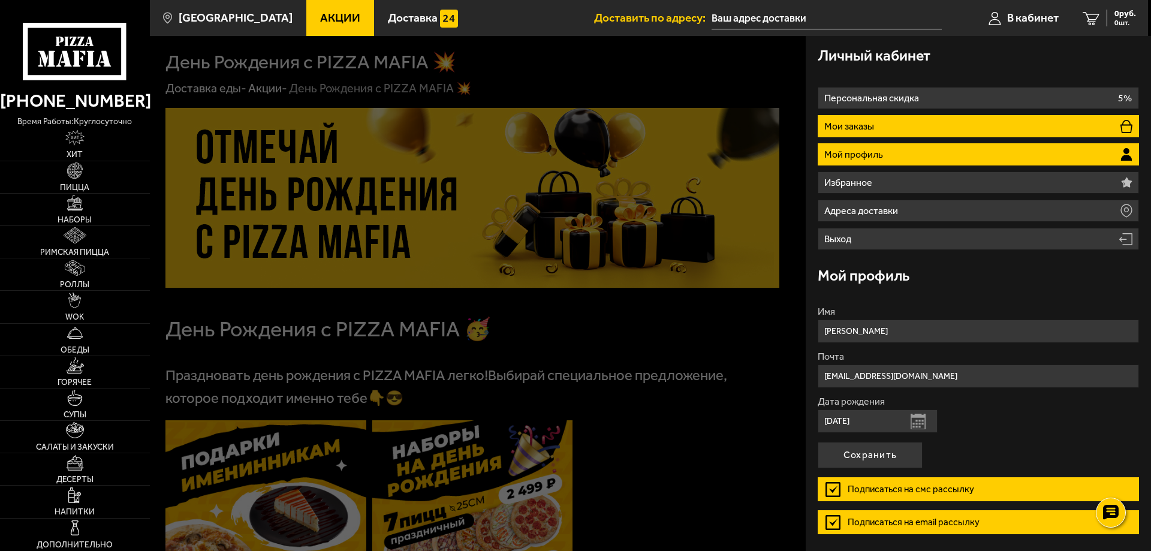
click at [869, 127] on p "Мои заказы" at bounding box center [850, 127] width 53 height 10
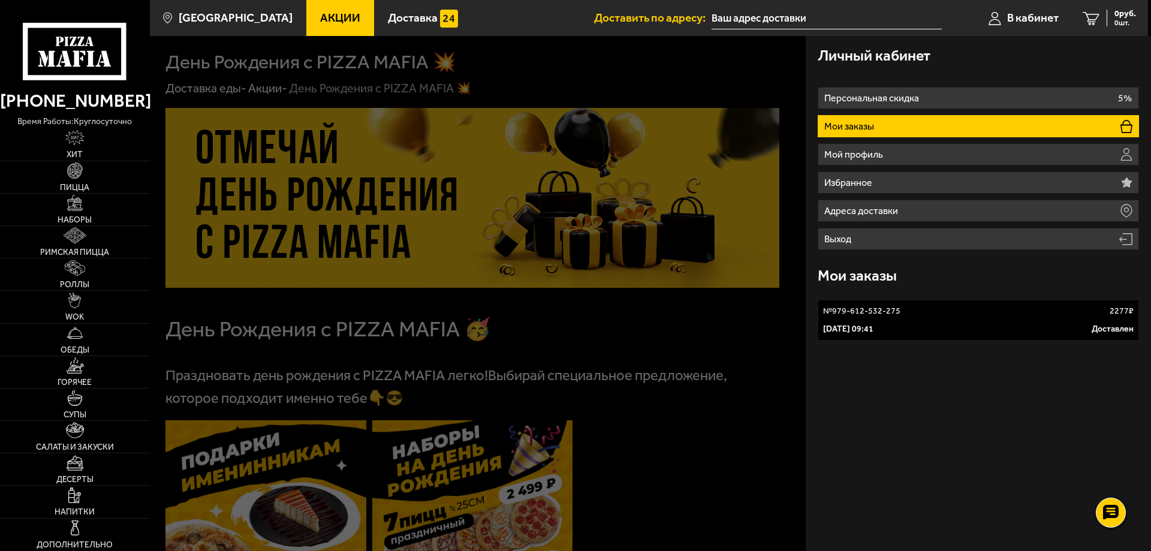
click at [995, 327] on div "[DATE] 09:41 Доставлен" at bounding box center [978, 329] width 311 height 12
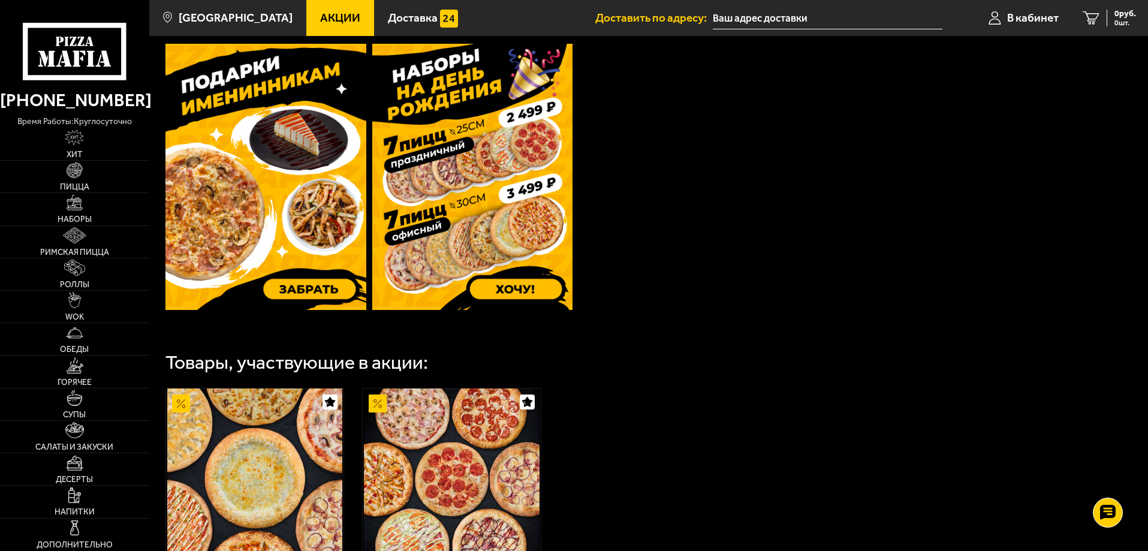
scroll to position [157, 0]
